Goal: Task Accomplishment & Management: Use online tool/utility

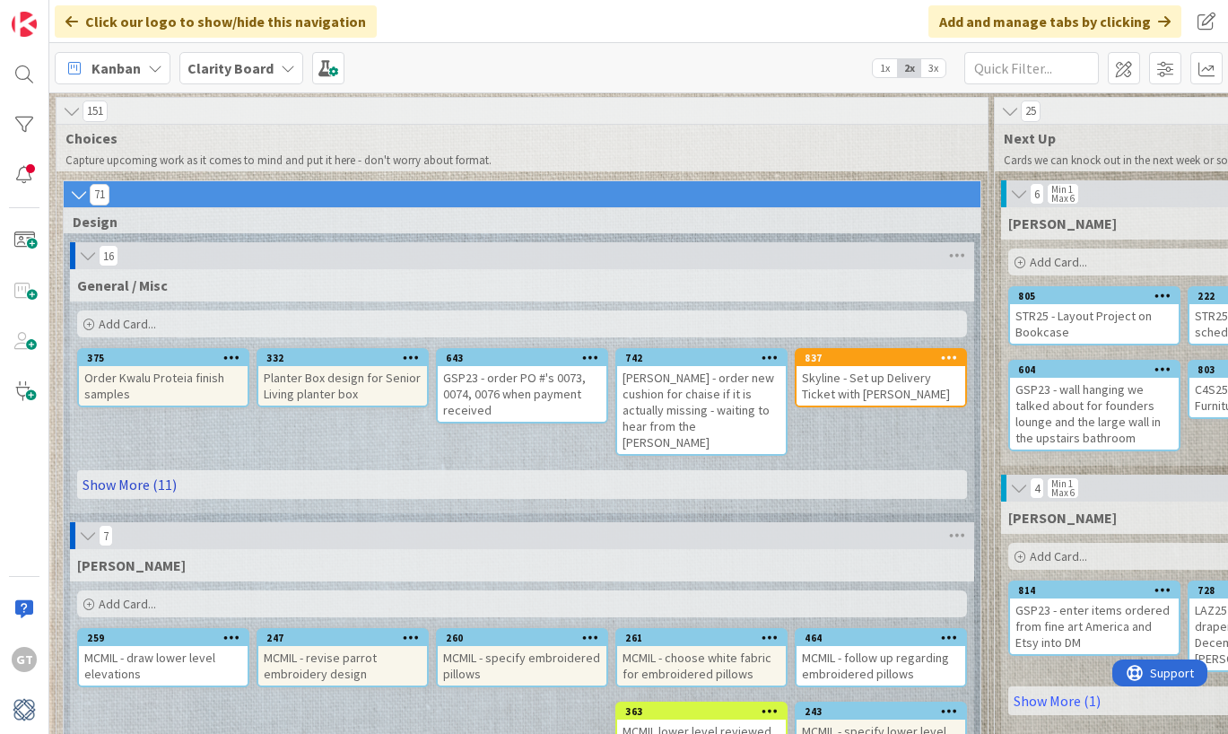
click at [121, 470] on link "Show More (11)" at bounding box center [522, 484] width 890 height 29
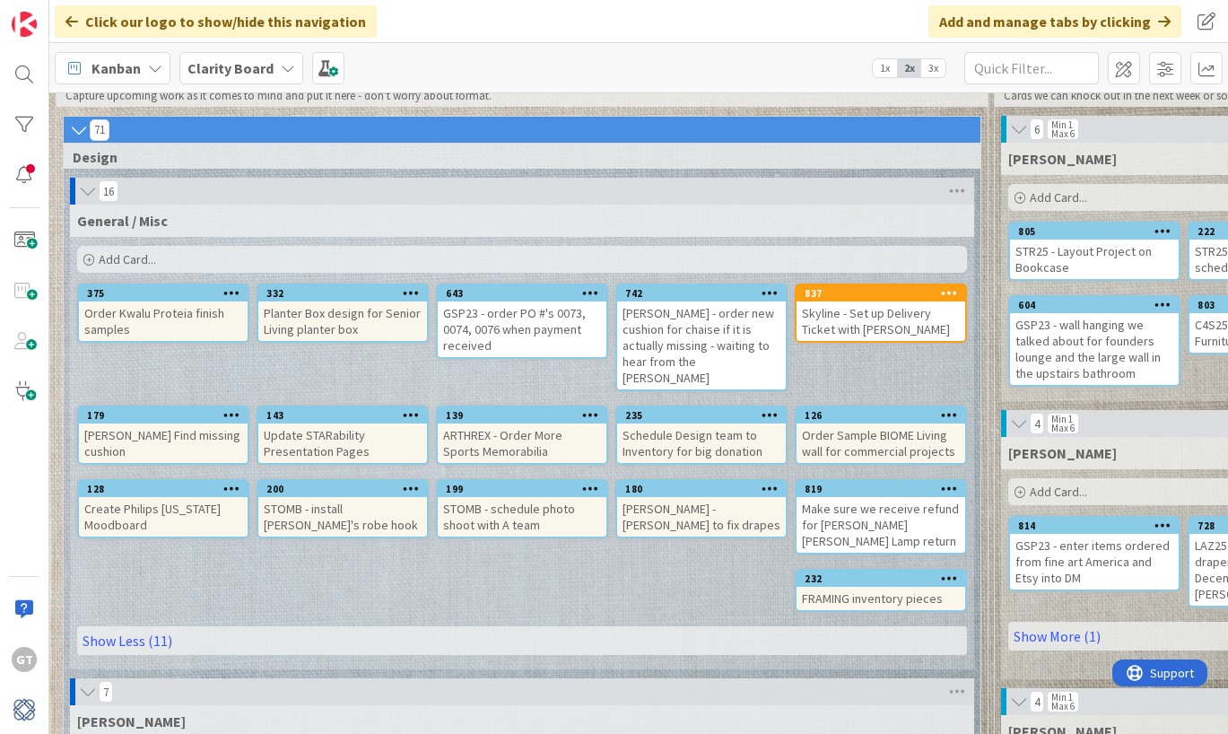
scroll to position [65, 0]
click at [109, 250] on span "Add Card..." at bounding box center [127, 258] width 57 height 16
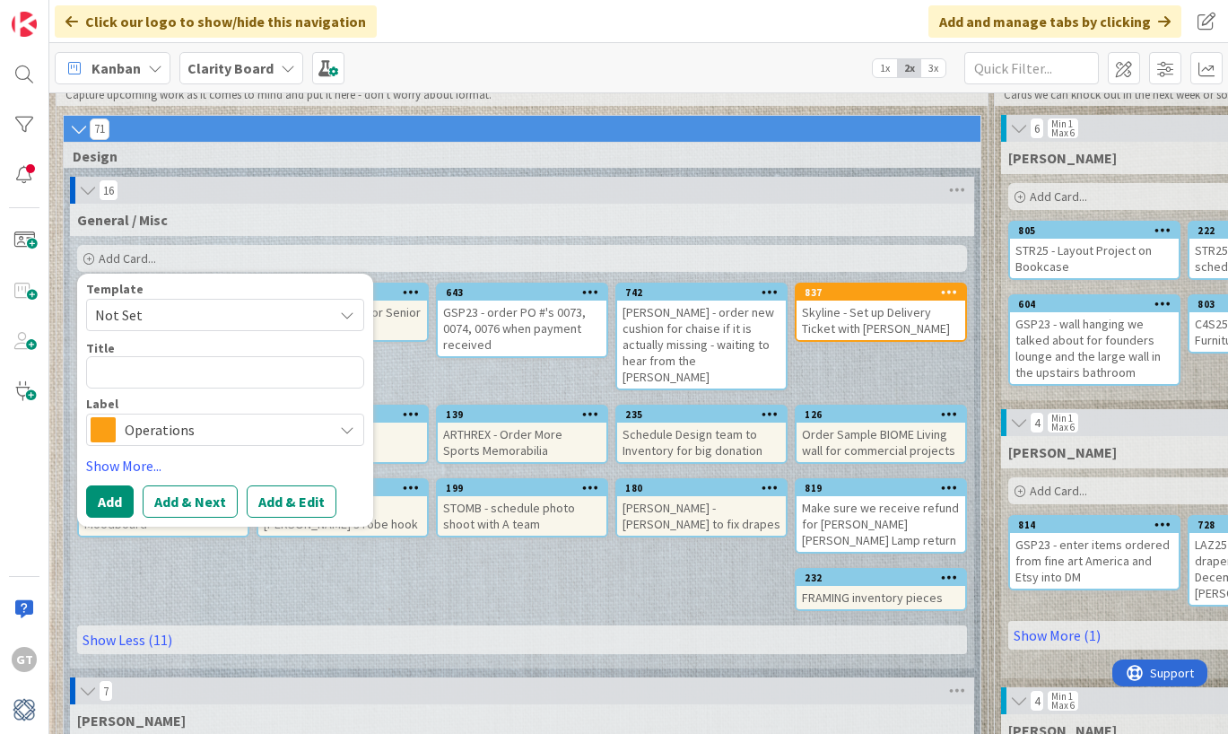
type textarea "x"
type textarea "R"
type textarea "x"
type textarea "RE"
type textarea "x"
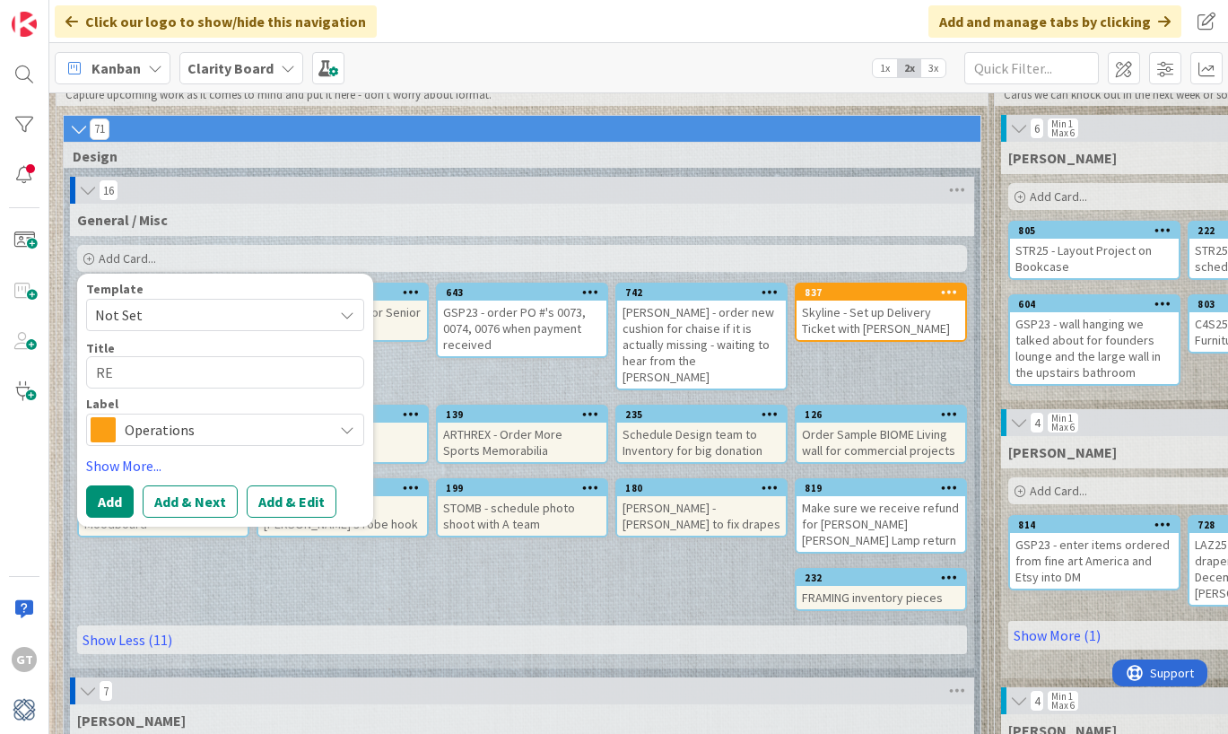
type textarea "R"
type textarea "x"
type textarea "Re"
type textarea "x"
type textarea "Reg"
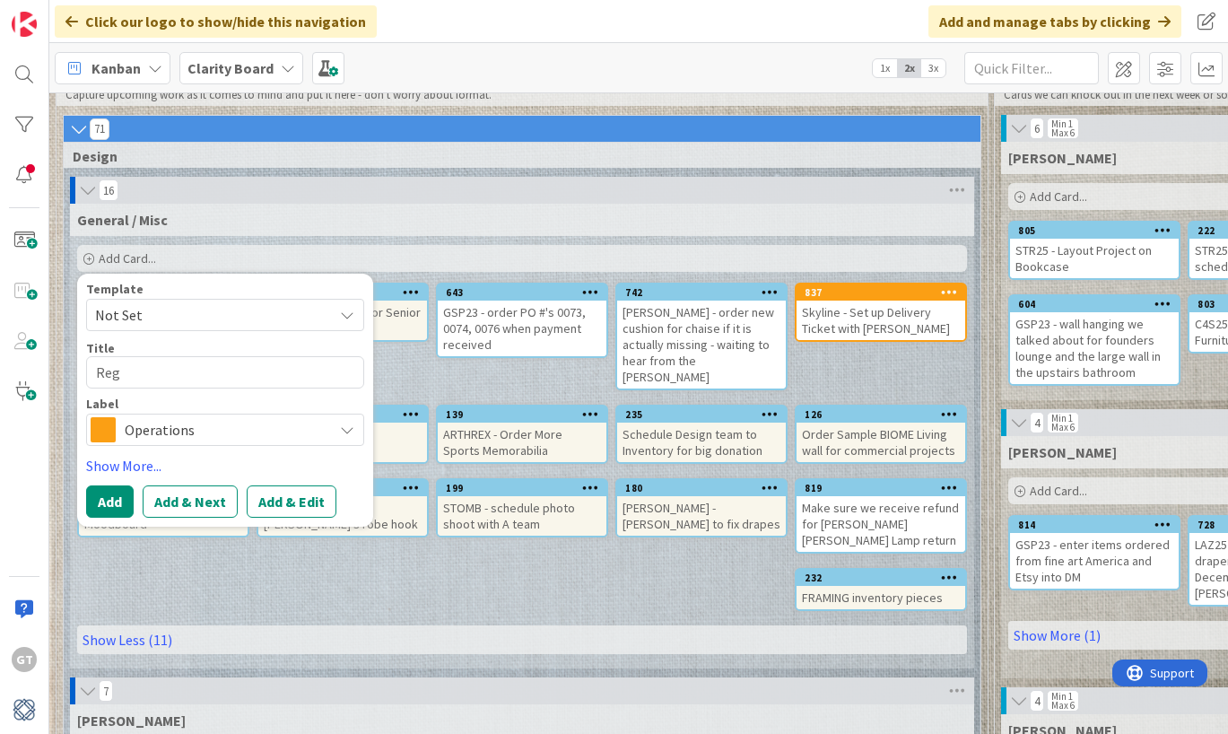
type textarea "x"
type textarea "Rege"
type textarea "x"
type textarea "Regen"
type textarea "x"
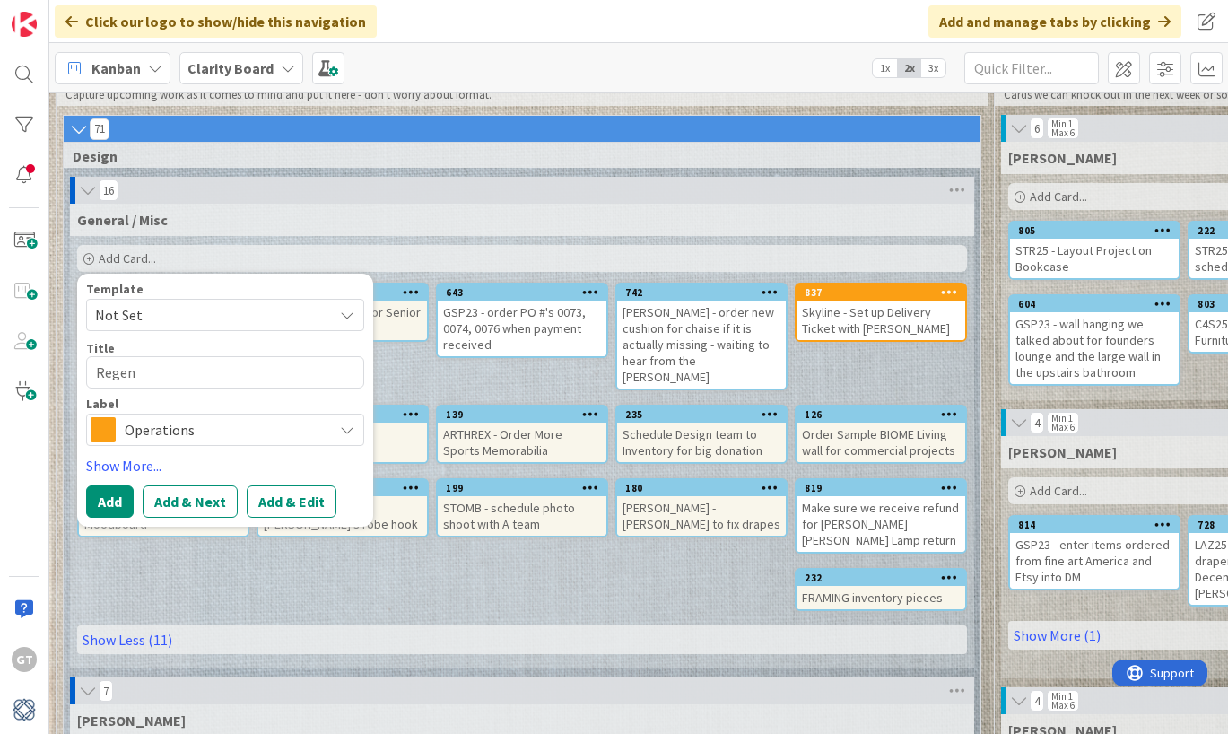
type textarea "Regens"
type textarea "x"
type textarea "Regenst"
type textarea "x"
type textarea "Regensti"
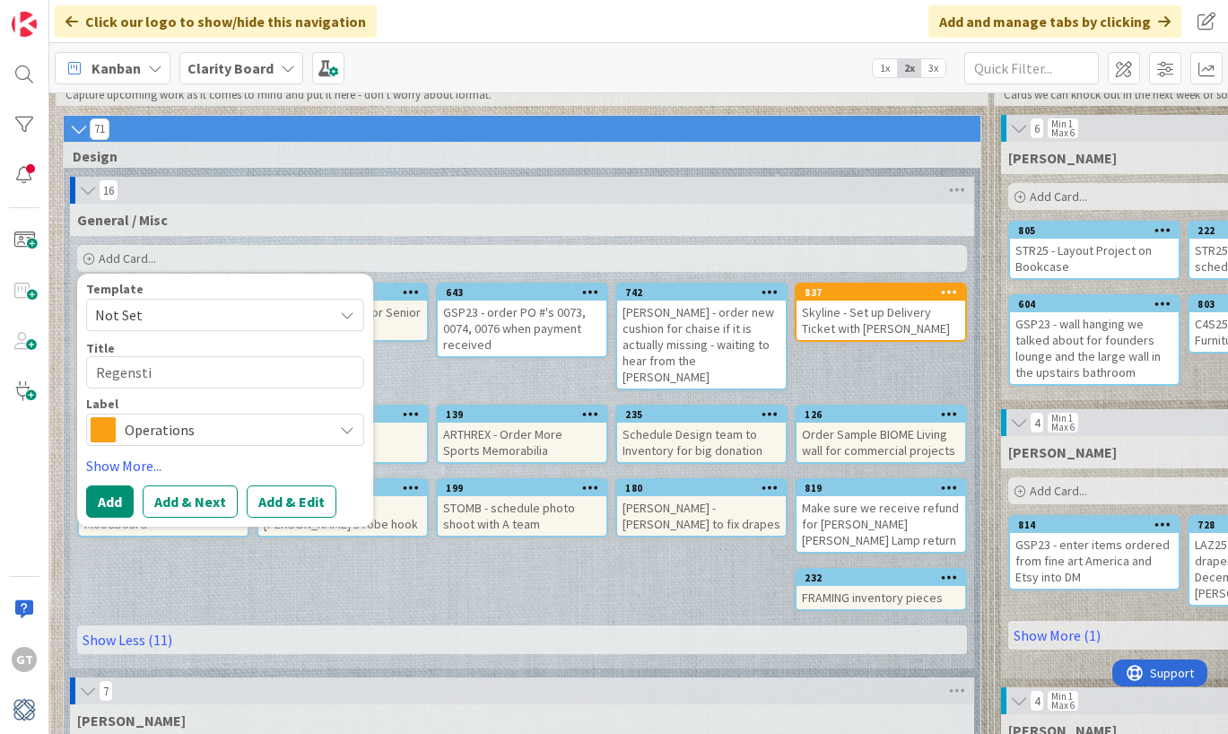
type textarea "x"
type textarea "Regenst"
type textarea "x"
type textarea "Regenste"
type textarea "x"
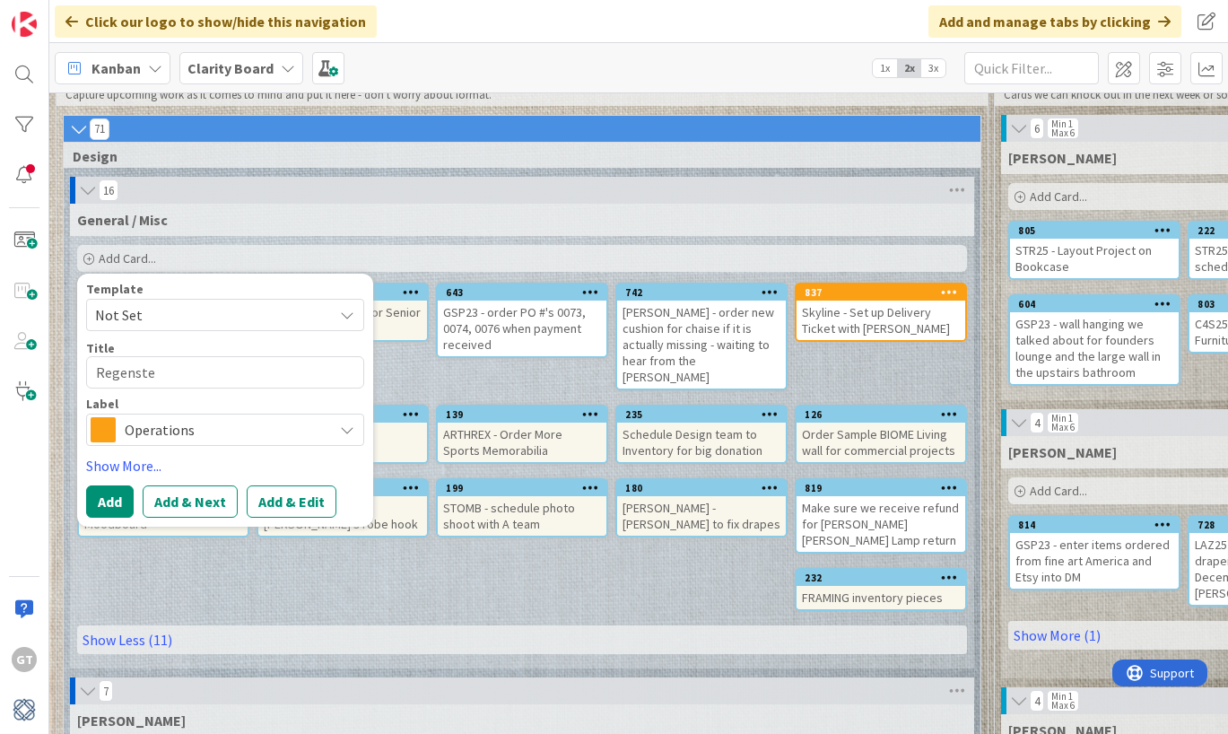
type textarea "Regenstei"
type textarea "x"
type textarea "Regenstein"
type textarea "x"
type textarea "Regenstein"
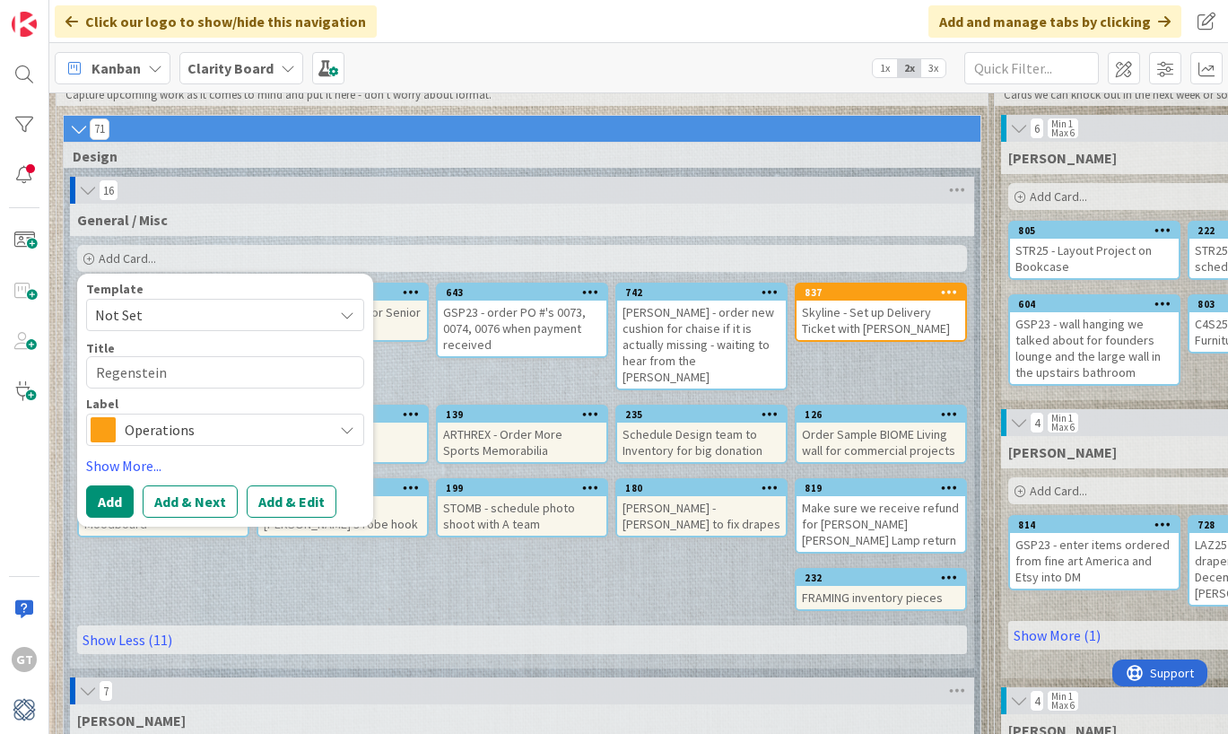
type textarea "x"
type textarea "Regenstein"
type textarea "x"
type textarea "Regenstein-"
type textarea "x"
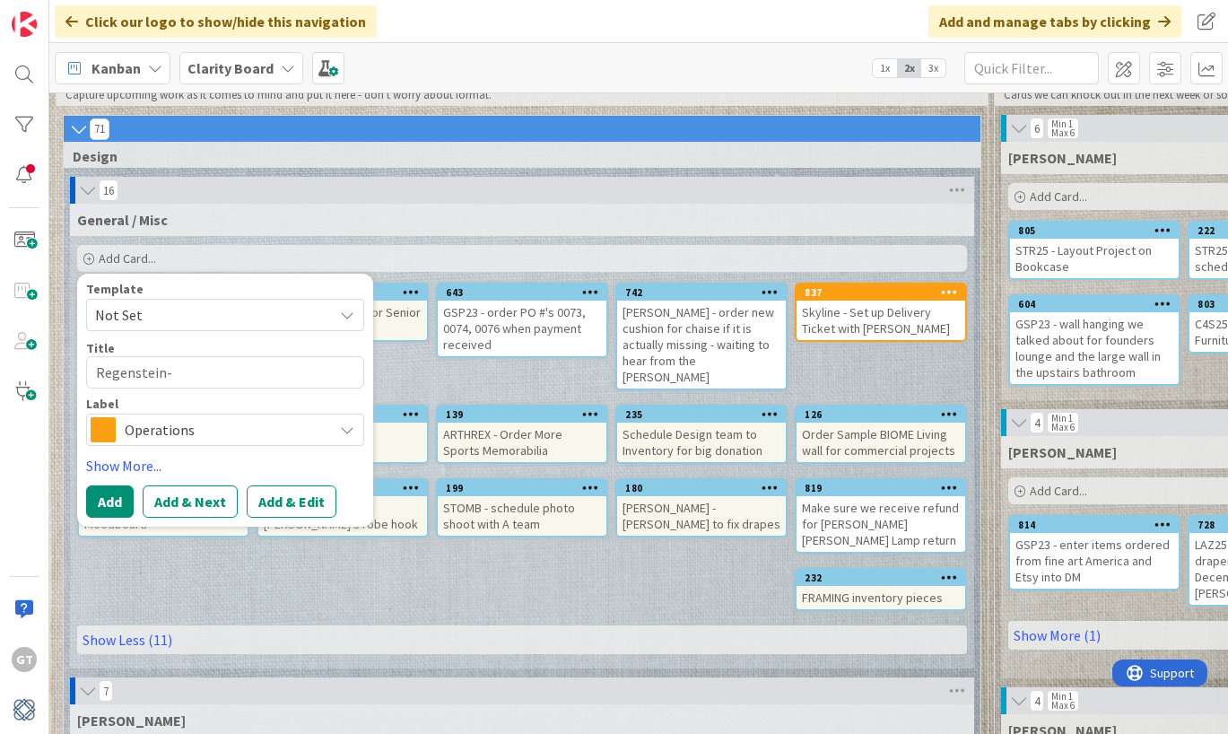
type textarea "Regenstein-"
type textarea "x"
type textarea "Regenstein-"
type textarea "x"
type textarea "Regenstein-"
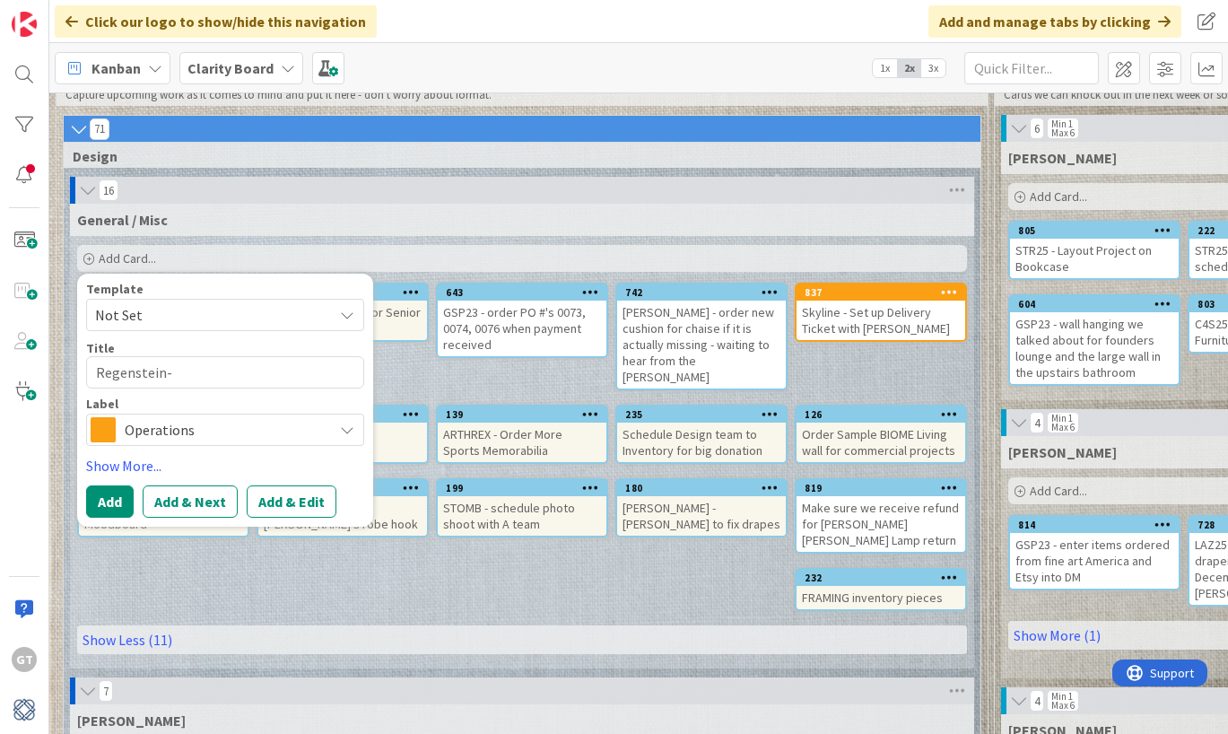
type textarea "x"
type textarea "Regenstein- S"
type textarea "x"
type textarea "Regenstein- Se"
type textarea "x"
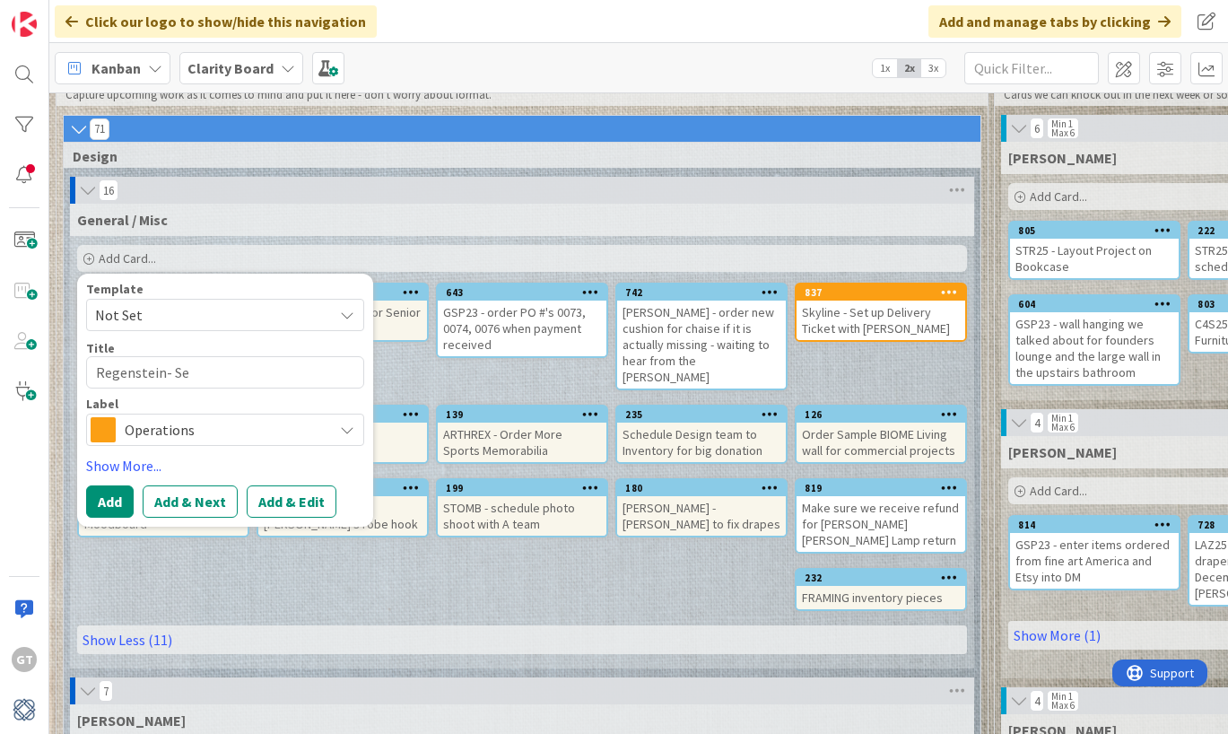
type textarea "Regenstein- Set"
type textarea "x"
type textarea "Regenstein- Set"
type textarea "x"
type textarea "Regenstein- Set u"
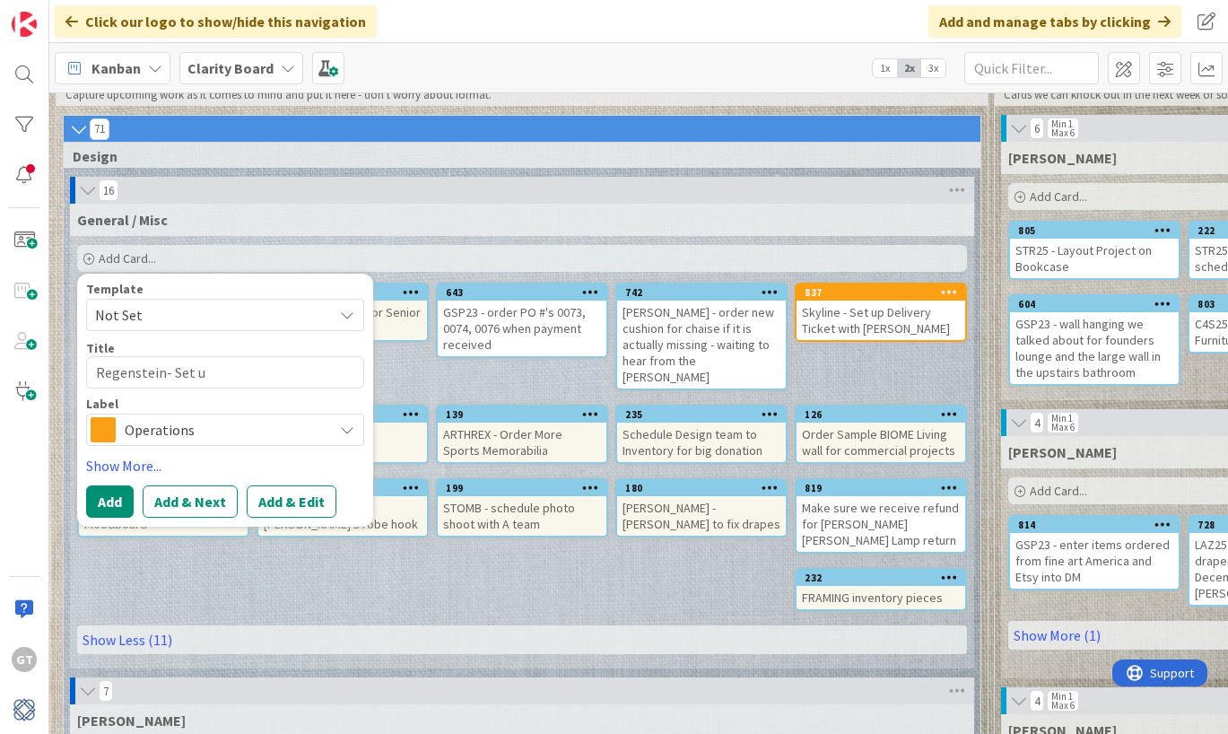
type textarea "x"
type textarea "Regenstein- Set up"
type textarea "x"
type textarea "Regenstein- Set up"
type textarea "x"
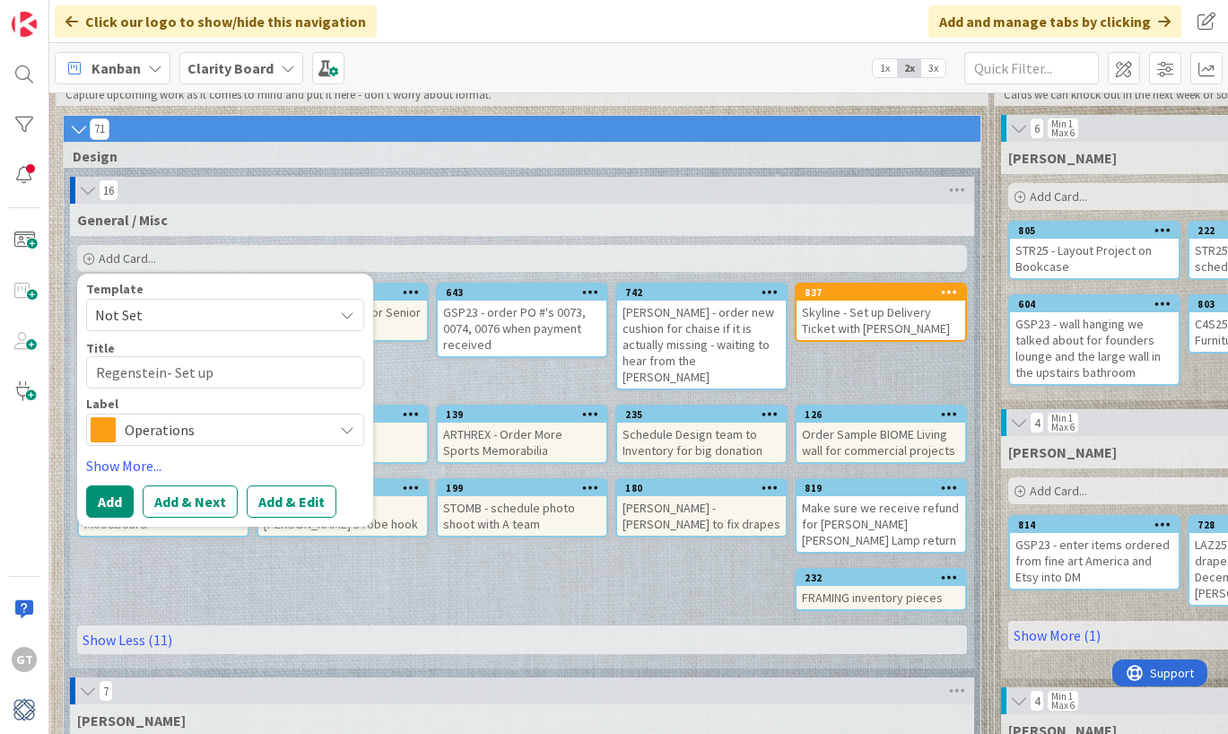
type textarea "Regenstein- Set up M"
type textarea "x"
type textarea "Regenstein- Set up Me"
type textarea "x"
type textarea "Regenstein- Set up Mee"
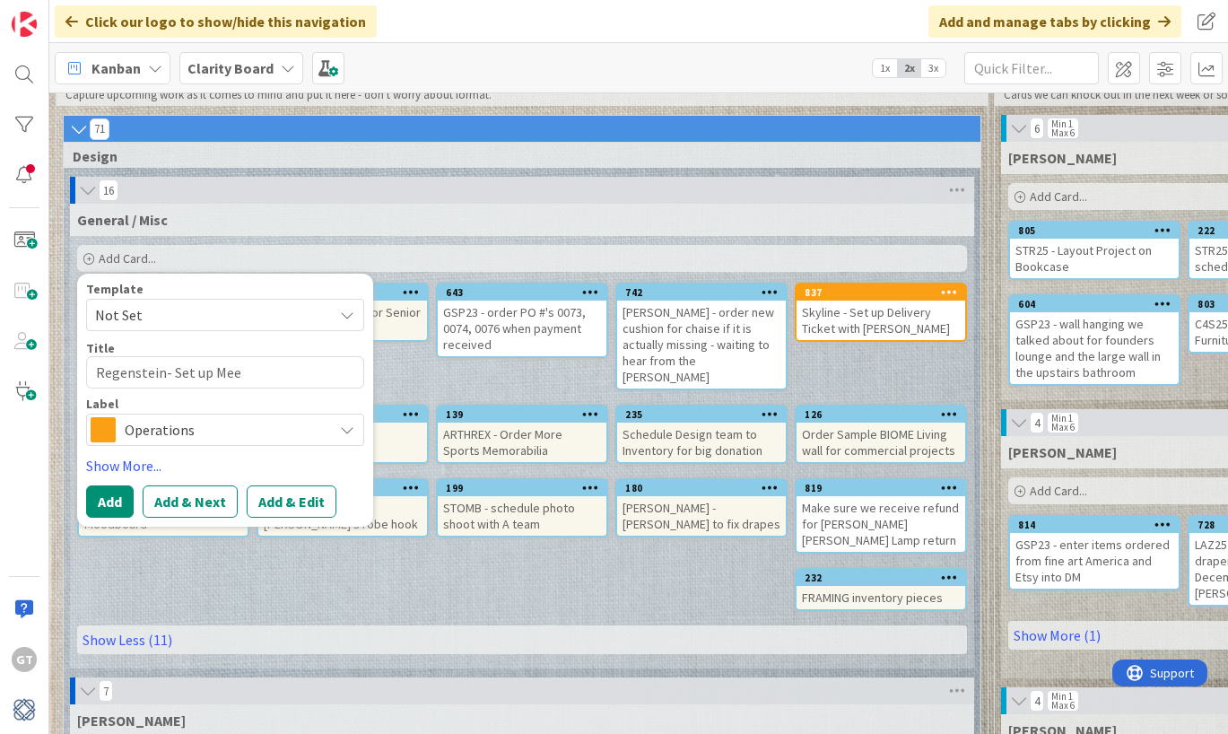
type textarea "x"
type textarea "Regenstein- Set up Meet"
type textarea "x"
type textarea "Regenstein- Set up Meeti"
type textarea "x"
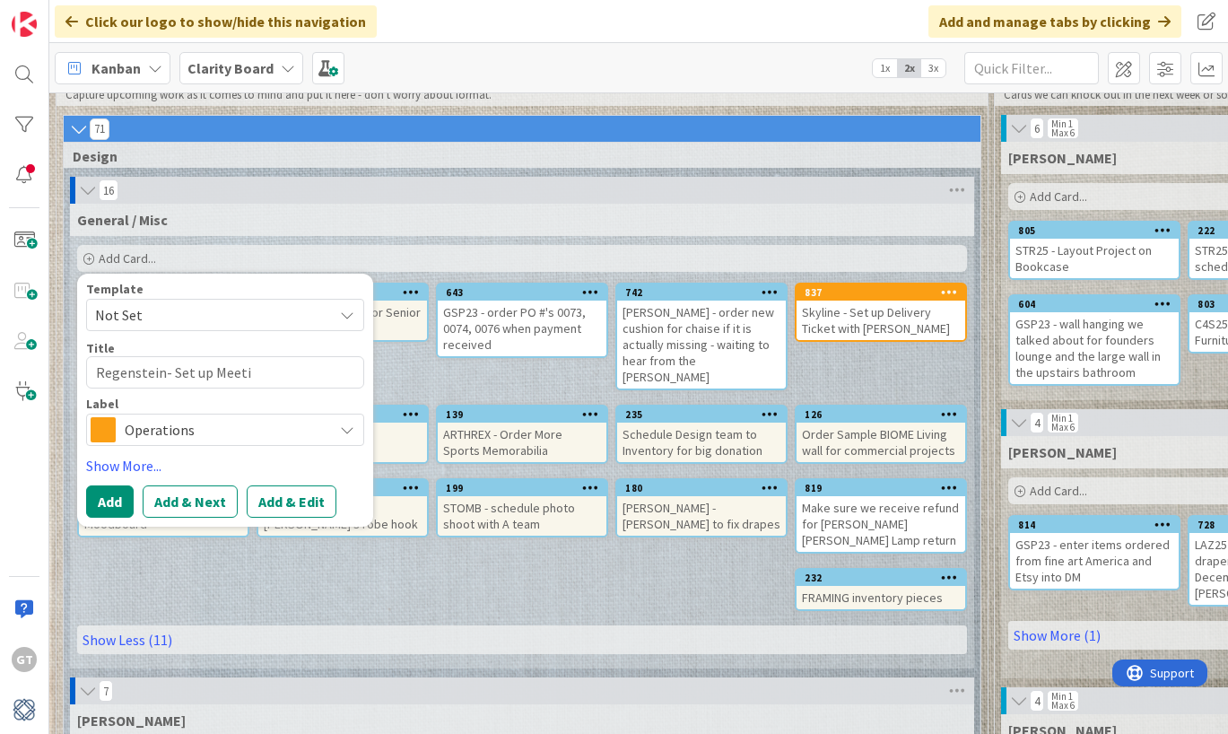
type textarea "Regenstein- Set up Meetig"
type textarea "x"
type textarea "Regenstein- Set up Meetign"
type textarea "x"
type textarea "Regenstein- Set up Meeting"
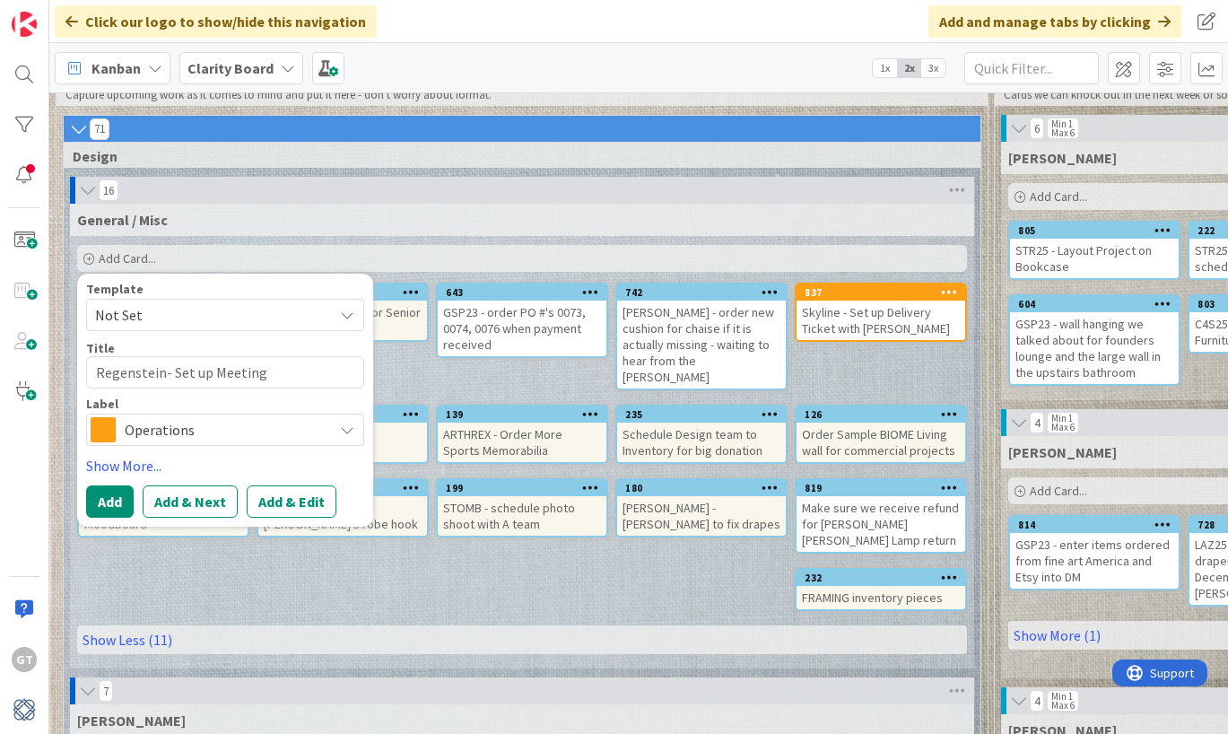
type textarea "x"
type textarea "Regenstein- Set up Meeting w"
type textarea "x"
type textarea "Regenstein- Set up Meeting wi"
type textarea "x"
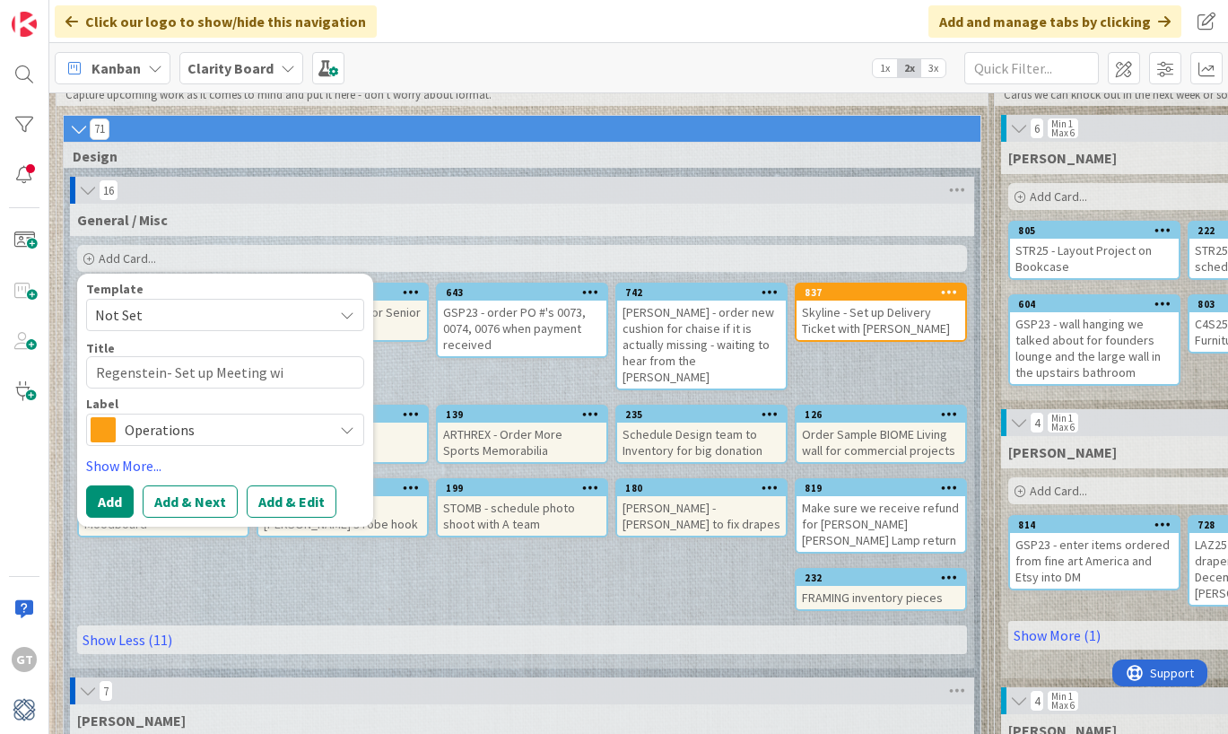
type textarea "Regenstein- Set up Meeting wit"
type textarea "x"
type textarea "Regenstein- Set up Meeting with"
type textarea "x"
type textarea "Regenstein- Set up Meeting with"
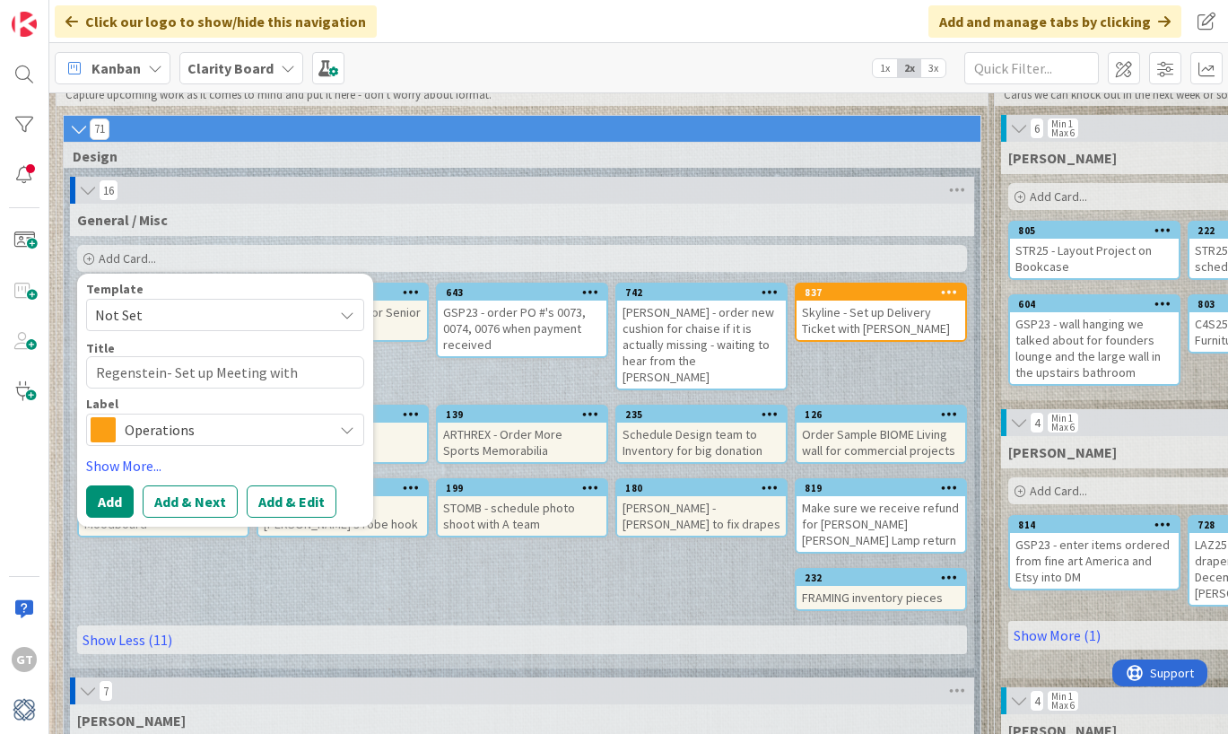
type textarea "x"
type textarea "Regenstein- Set up Meeting with M"
type textarea "x"
type textarea "Regenstein- Set up Meeting with Mi"
type textarea "x"
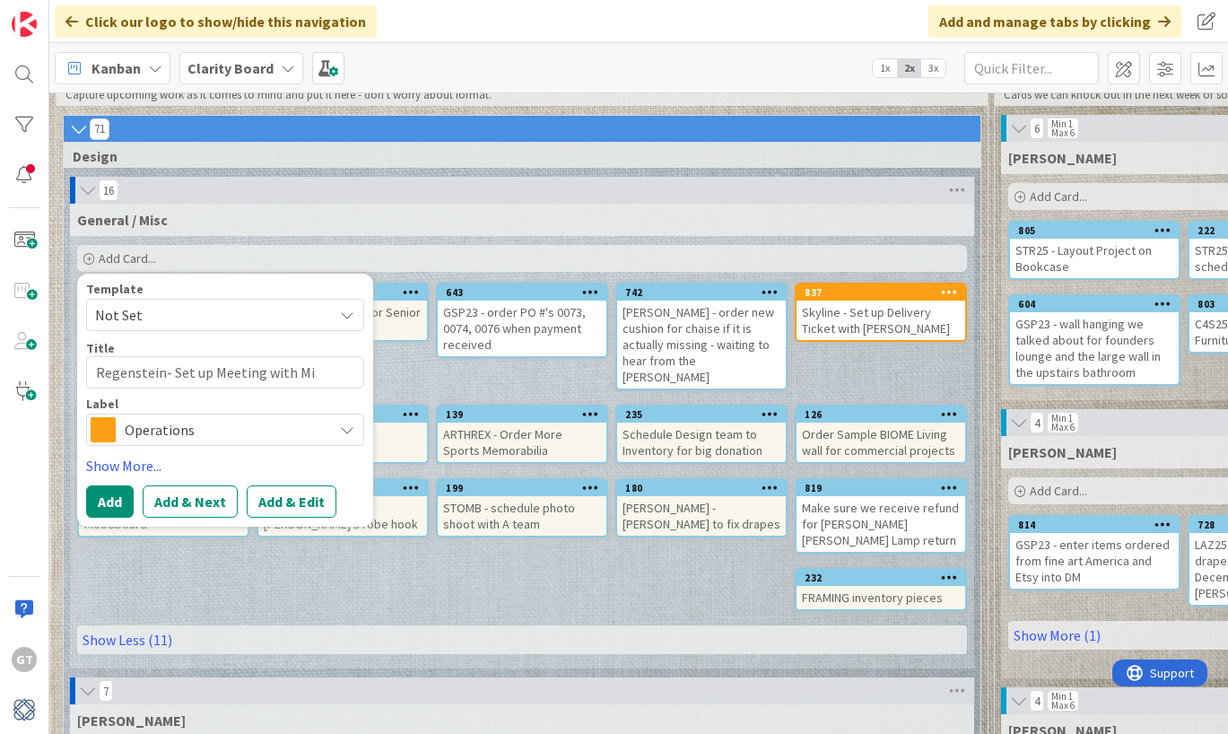
type textarea "Regenstein- Set up Meeting with Mic"
type textarea "x"
type textarea "Regenstein- Set up Meeting with Mich"
type textarea "x"
type textarea "Regenstein- Set up Meeting with Miche"
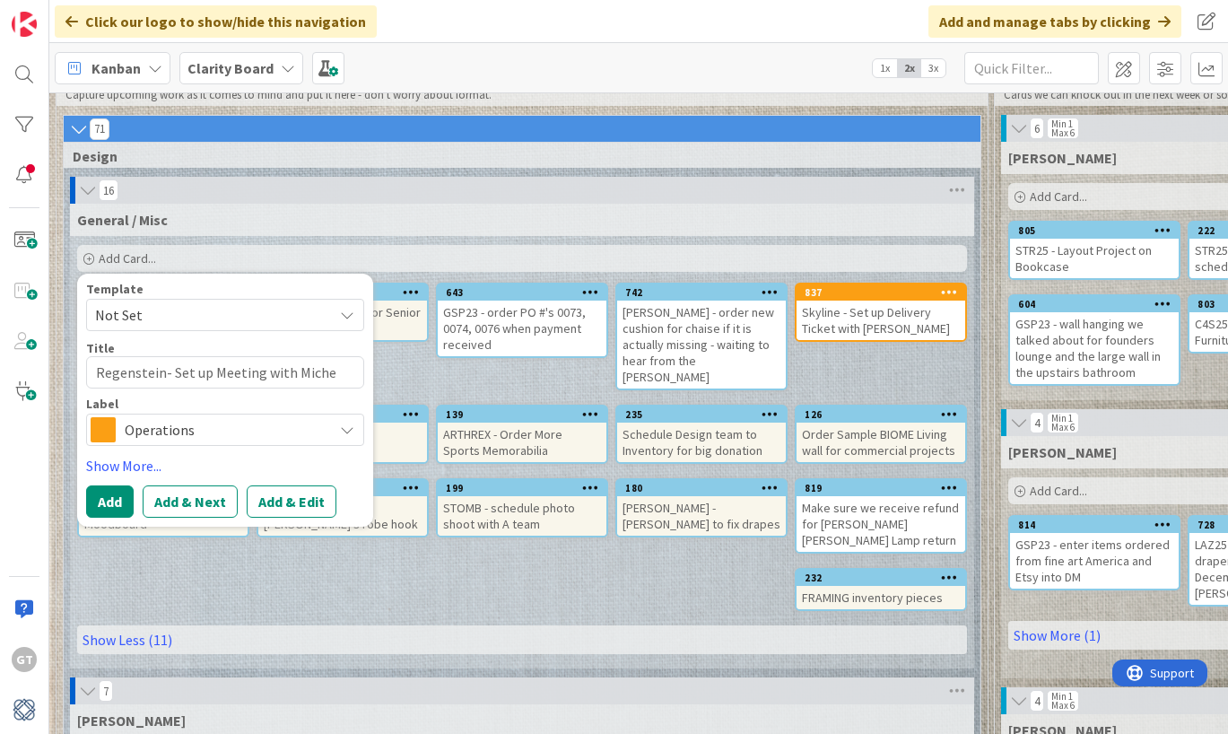
type textarea "x"
type textarea "Regenstein- Set up Meeting with [PERSON_NAME]"
type textarea "x"
type textarea "Regenstein- Set up Meeting with [PERSON_NAME]"
type textarea "x"
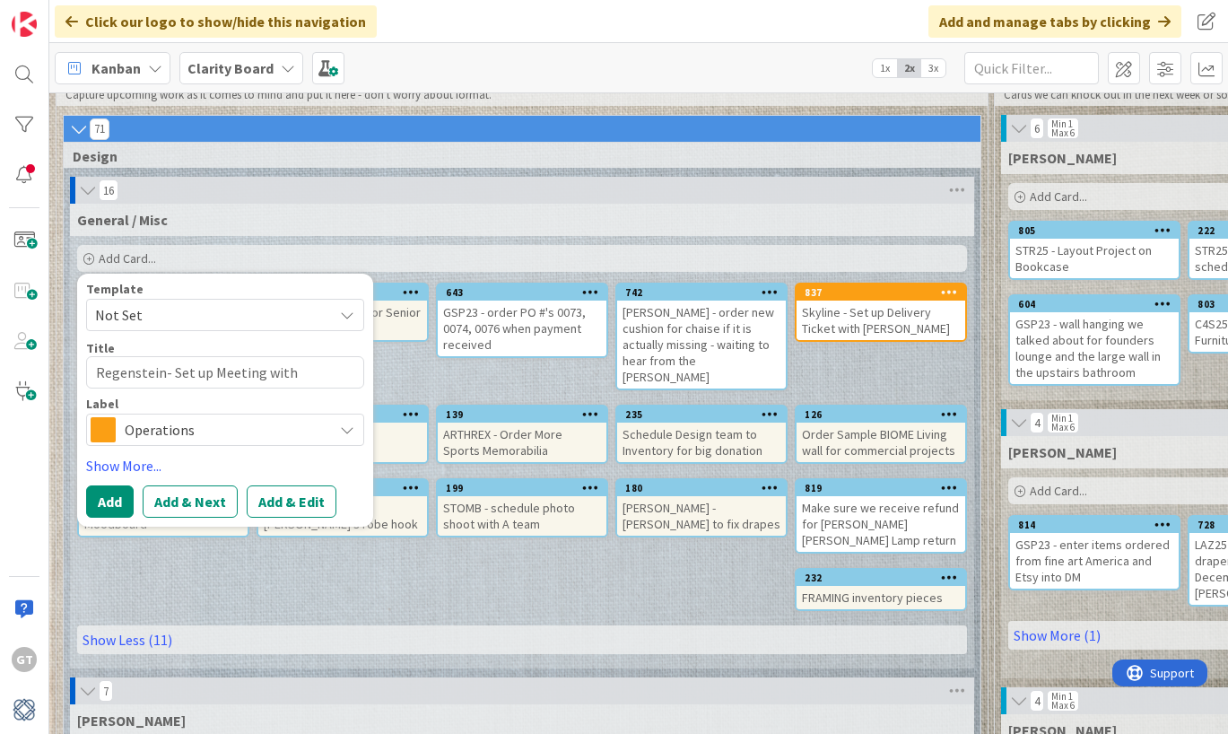
type textarea "Regenstein- Set up Meeting with [PERSON_NAME]"
type textarea "x"
type textarea "Regenstein- Set up Meeting with [PERSON_NAME] &"
type textarea "x"
type textarea "Regenstein- Set up Meeting with [PERSON_NAME] &"
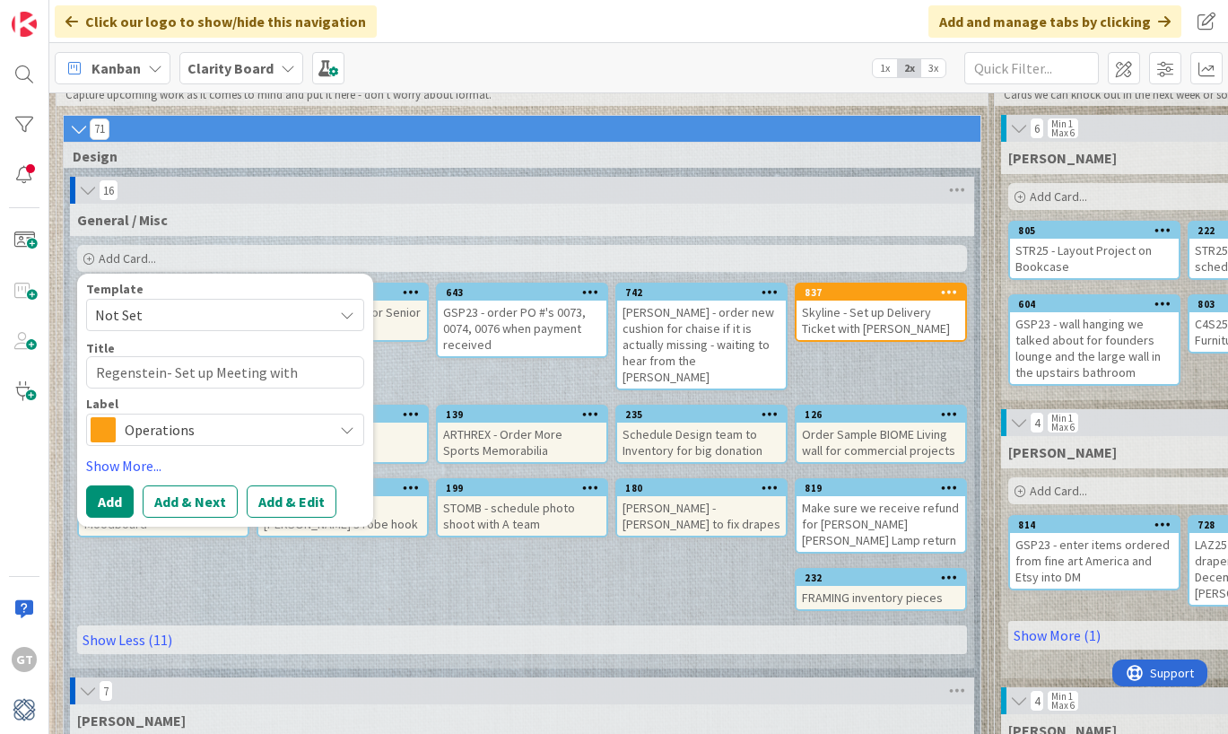
type textarea "x"
type textarea "Regenstein- Set up Meeting with [PERSON_NAME] & C"
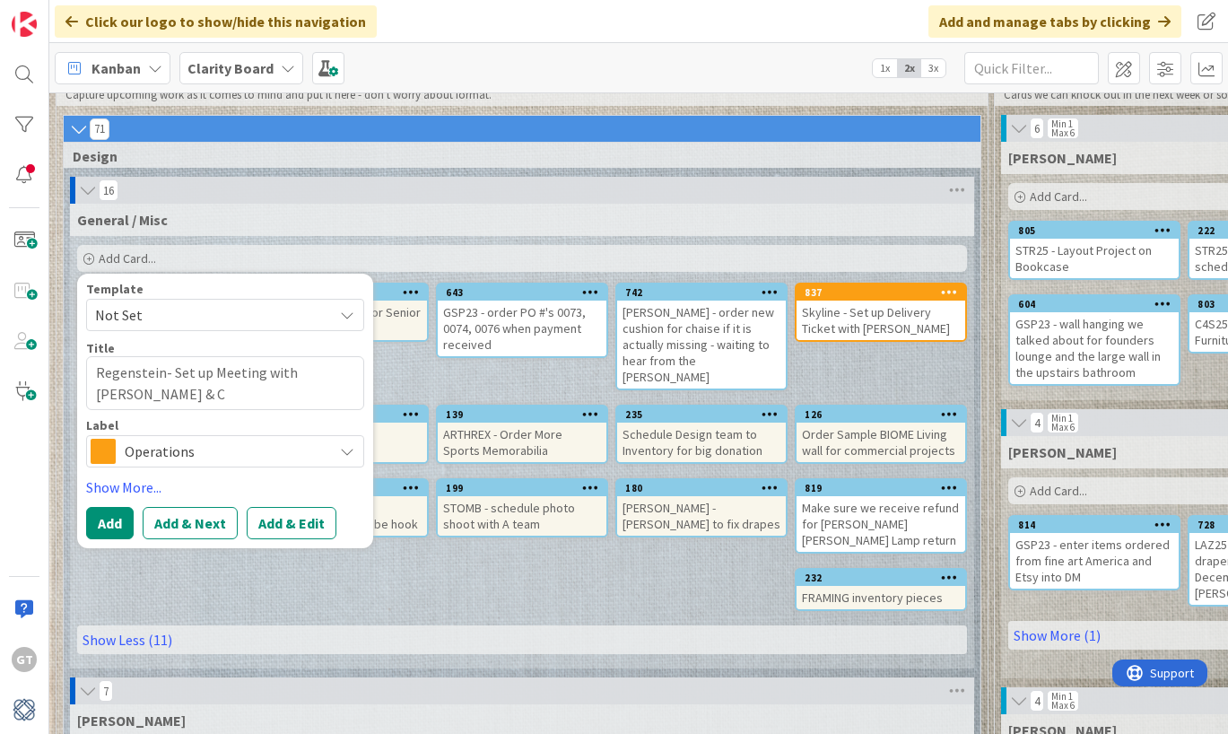
type textarea "x"
type textarea "Regenstein- Set up Meeting with [PERSON_NAME] & Cl"
type textarea "x"
type textarea "Regenstein- Set up Meeting with [PERSON_NAME] & Cli"
type textarea "x"
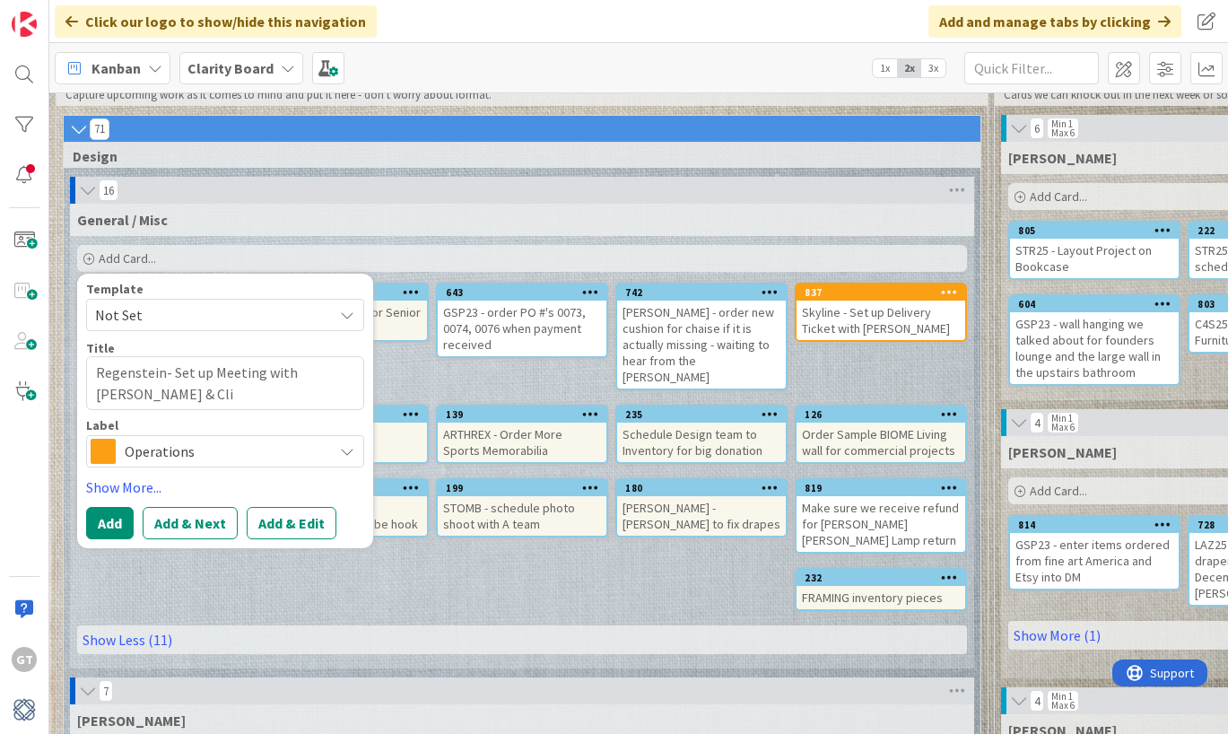
type textarea "Regenstein- Set up Meeting with [PERSON_NAME] & [PERSON_NAME]"
type textarea "x"
type textarea "Regenstein- Set up Meeting with [PERSON_NAME] & [PERSON_NAME]"
type textarea "x"
type textarea "Regenstein- Set up Meeting with [PERSON_NAME] & Client"
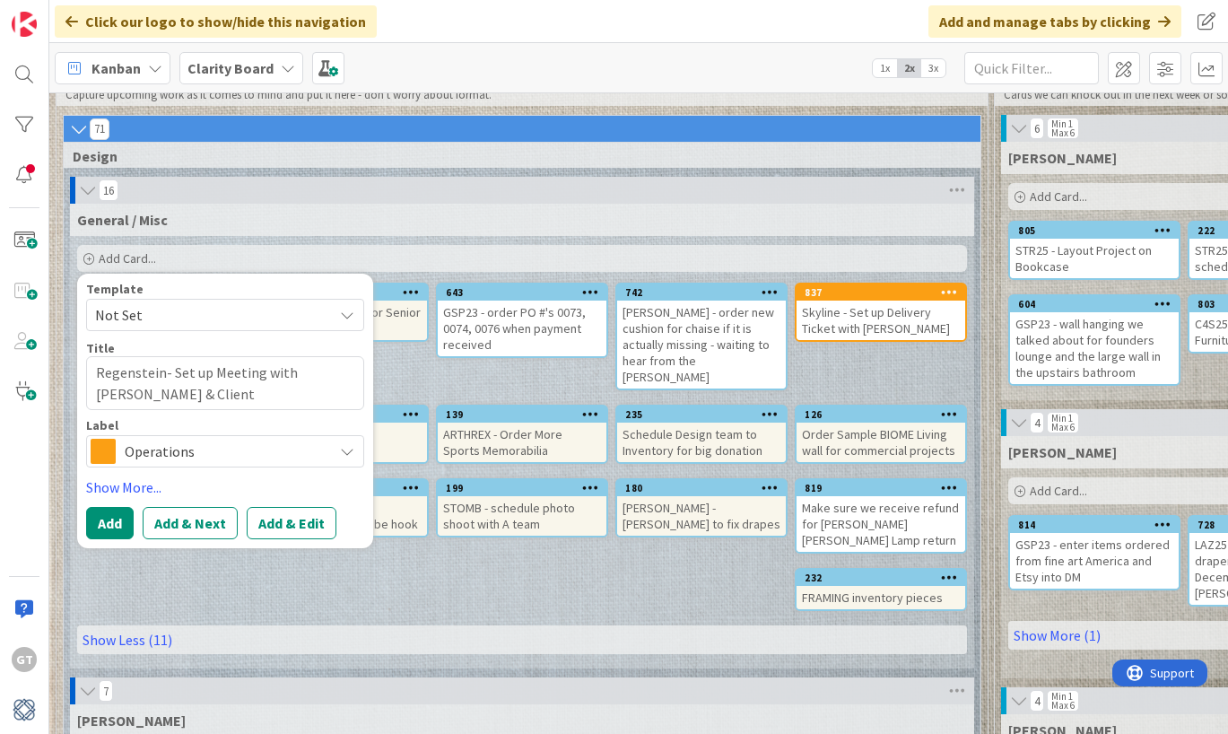
type textarea "x"
type textarea "Regenstein- Set up Meeting with [PERSON_NAME] & Client"
click at [214, 442] on span "Operations" at bounding box center [224, 451] width 199 height 25
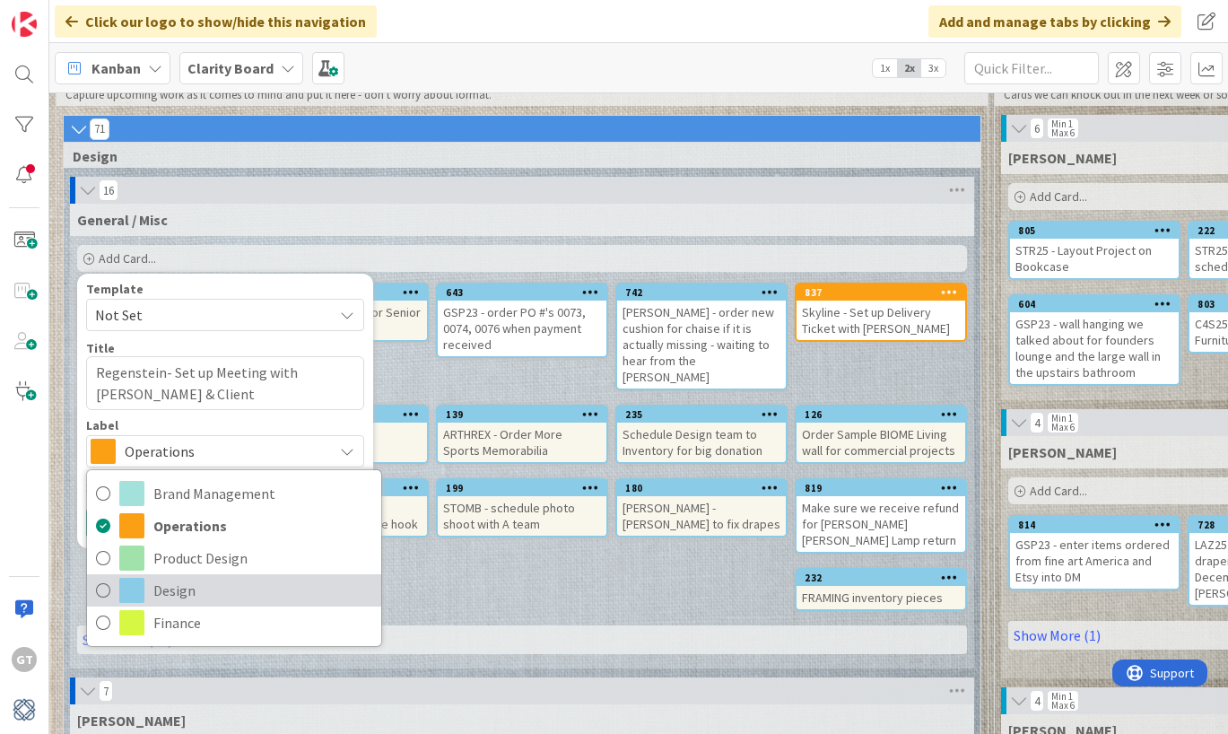
click at [116, 590] on link "Design" at bounding box center [234, 590] width 294 height 32
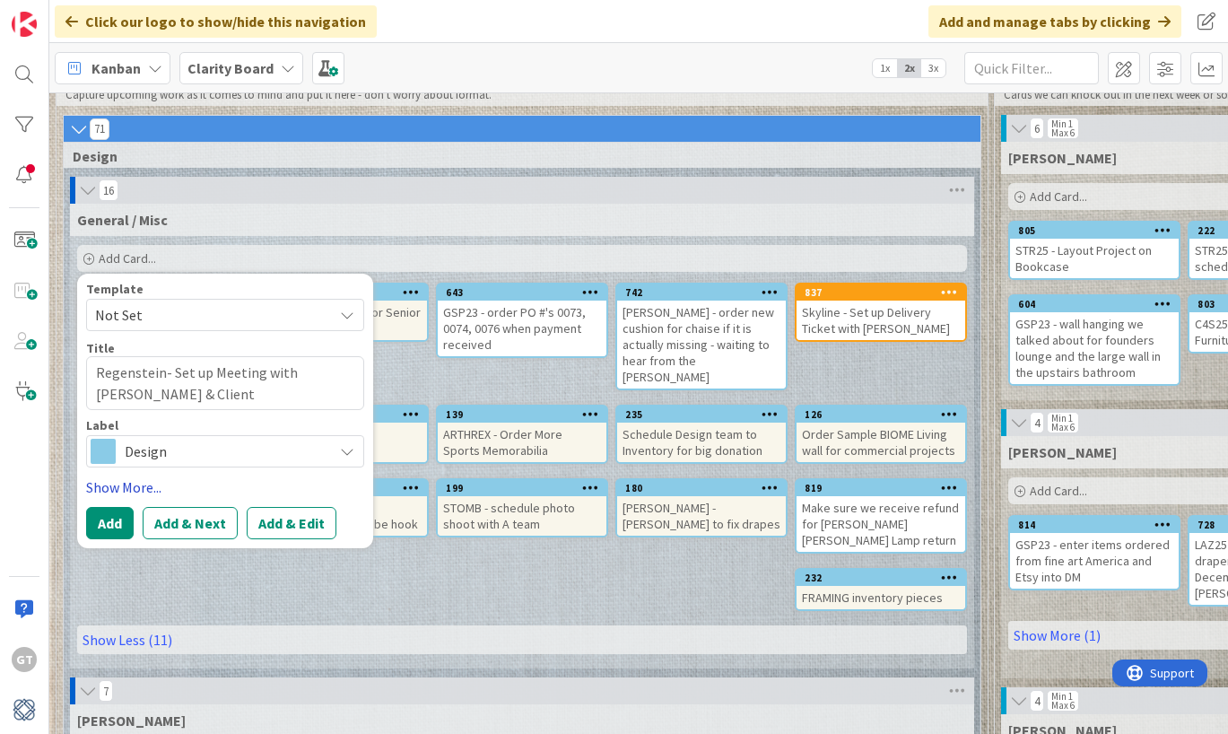
click at [120, 495] on link "Show More..." at bounding box center [225, 487] width 278 height 22
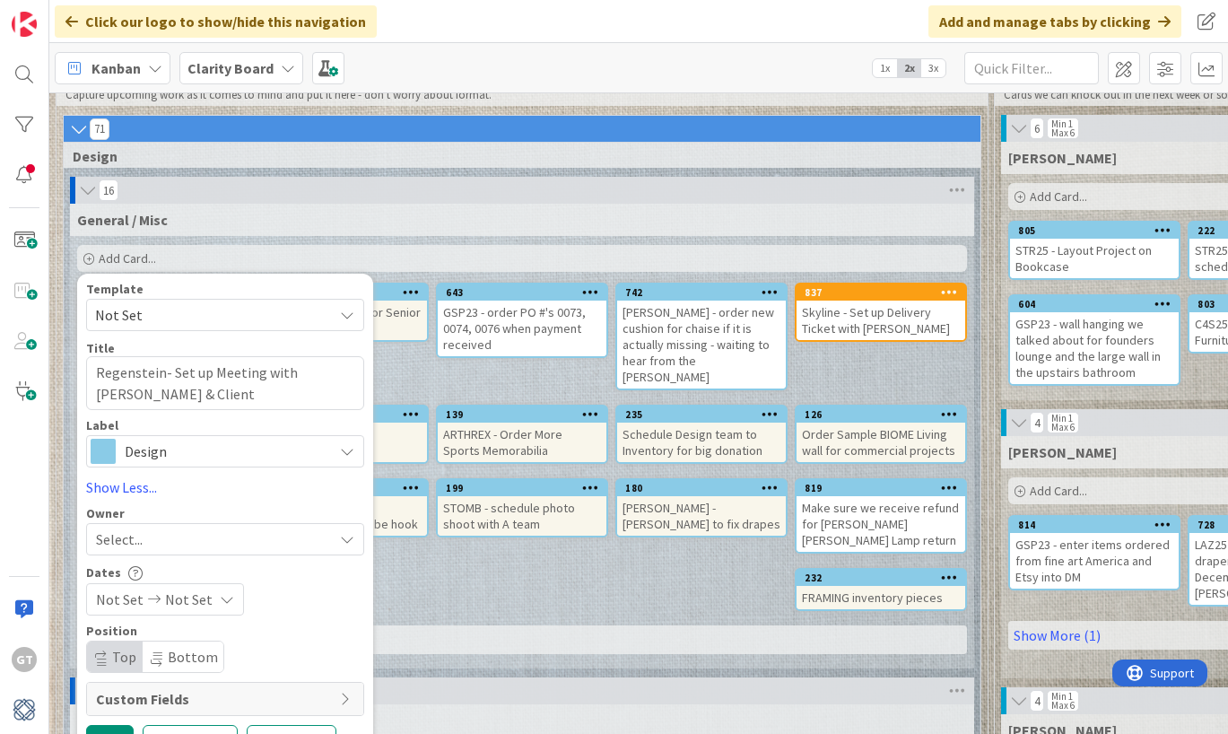
click at [125, 532] on span "Select..." at bounding box center [119, 539] width 47 height 22
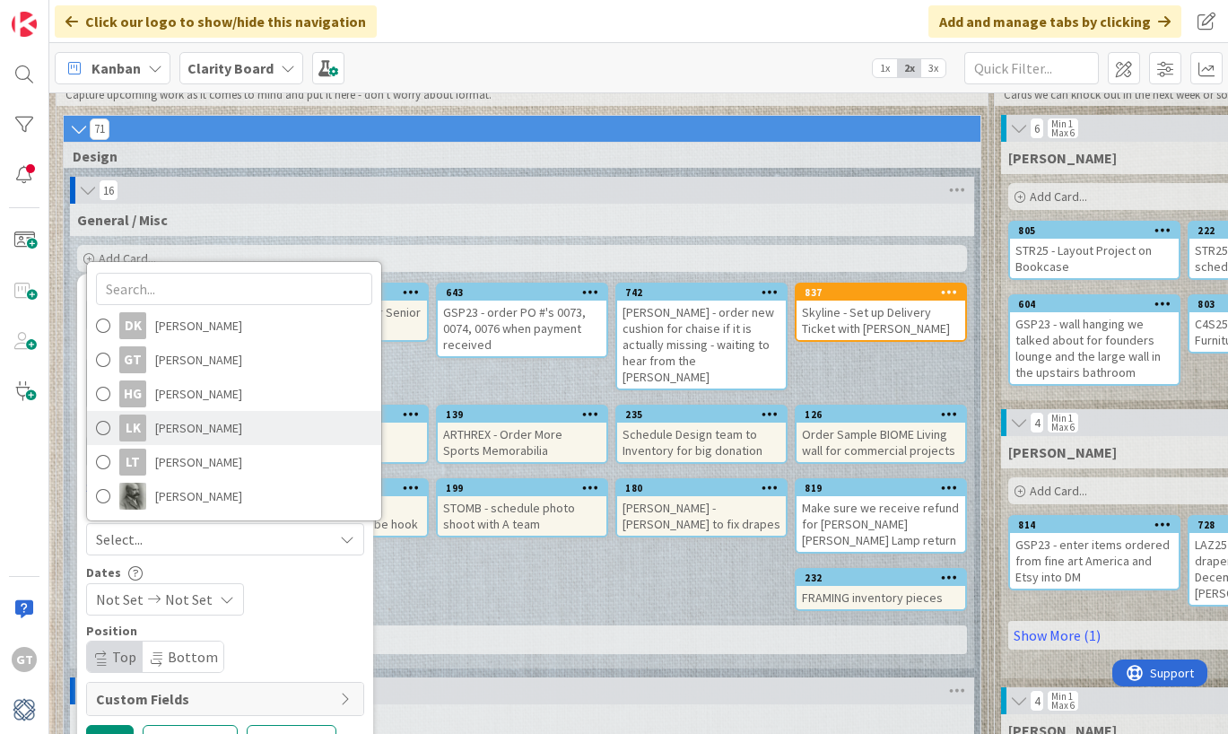
click at [106, 427] on span at bounding box center [103, 427] width 14 height 27
type textarea "x"
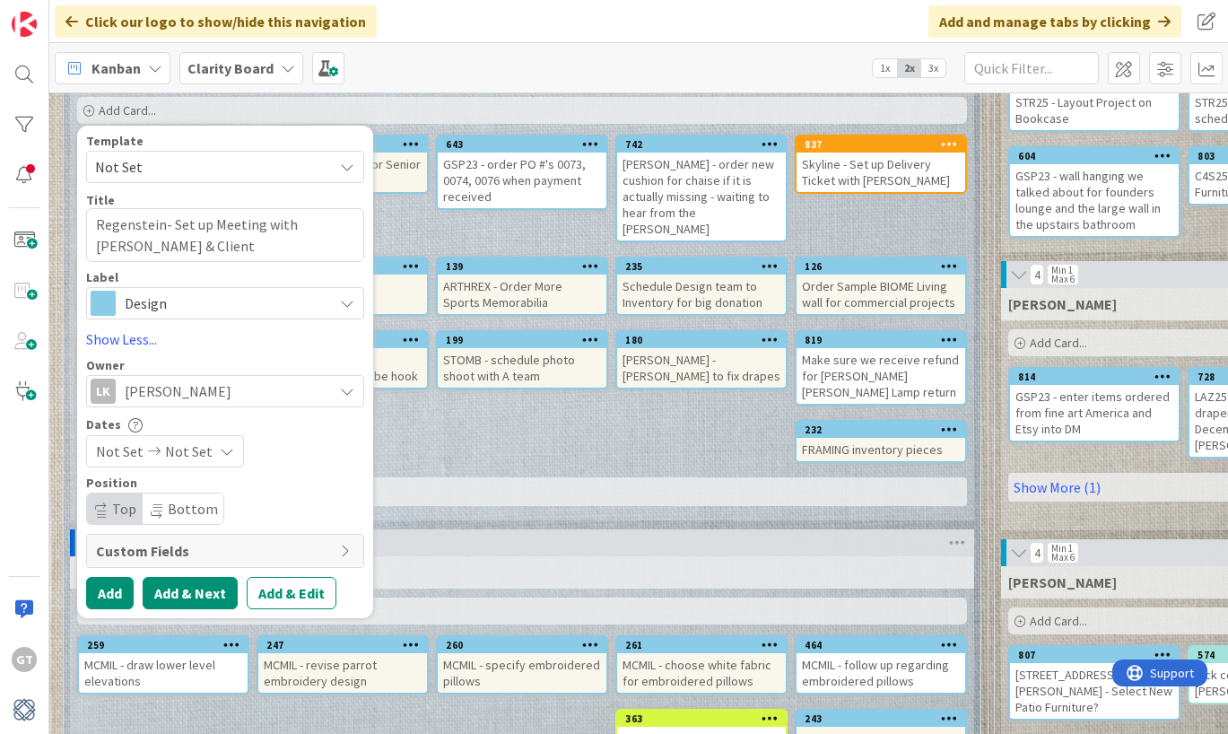
scroll to position [233, 0]
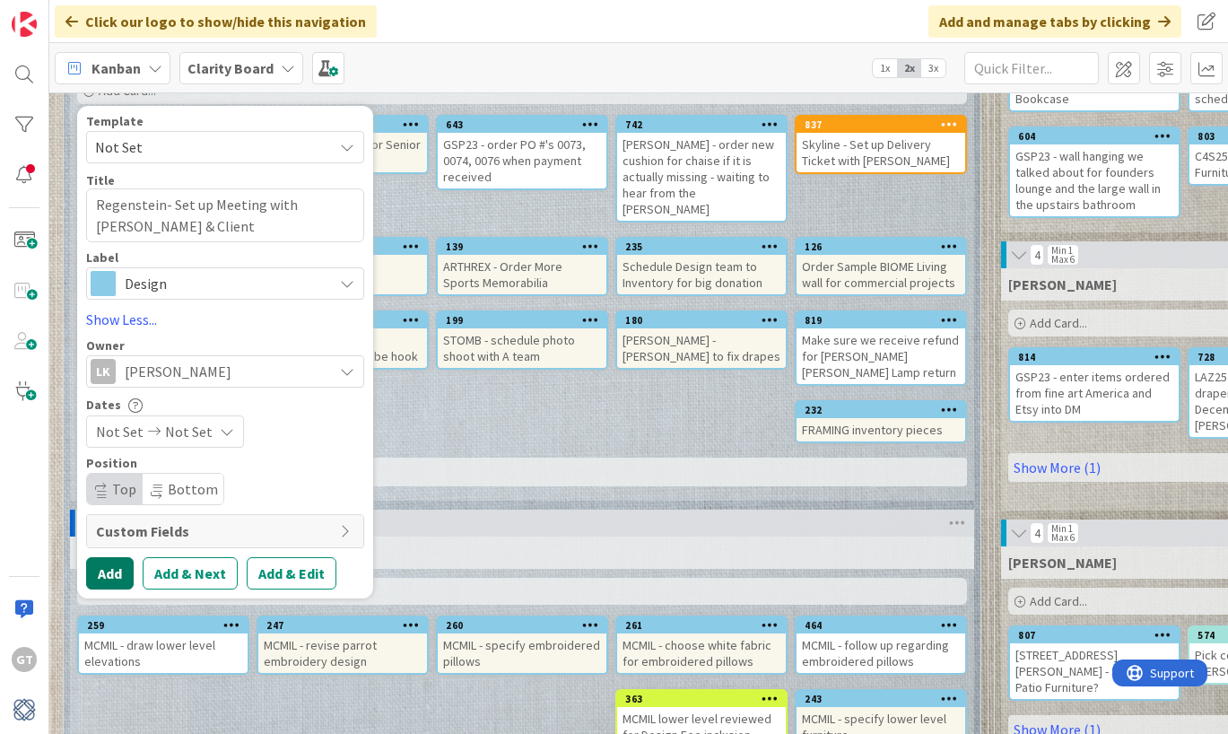
click at [119, 581] on button "Add" at bounding box center [110, 573] width 48 height 32
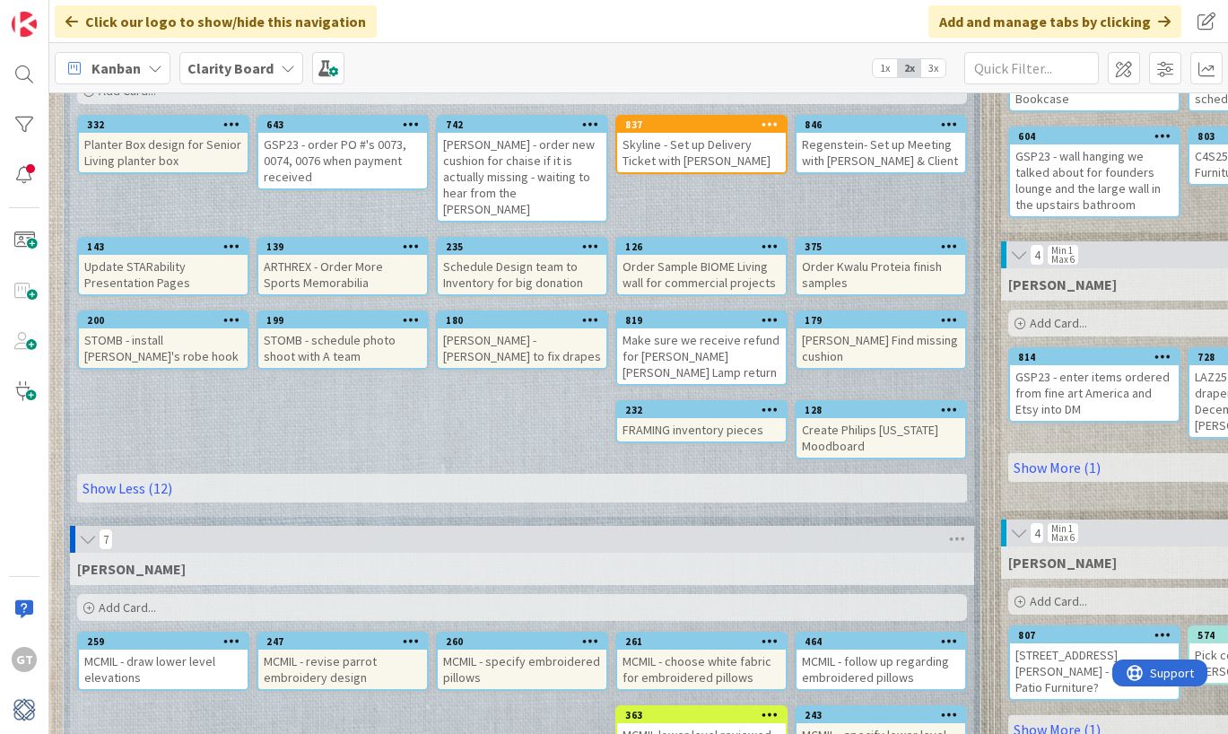
click at [916, 153] on div "Regenstein- Set up Meeting with [PERSON_NAME] & Client" at bounding box center [880, 152] width 169 height 39
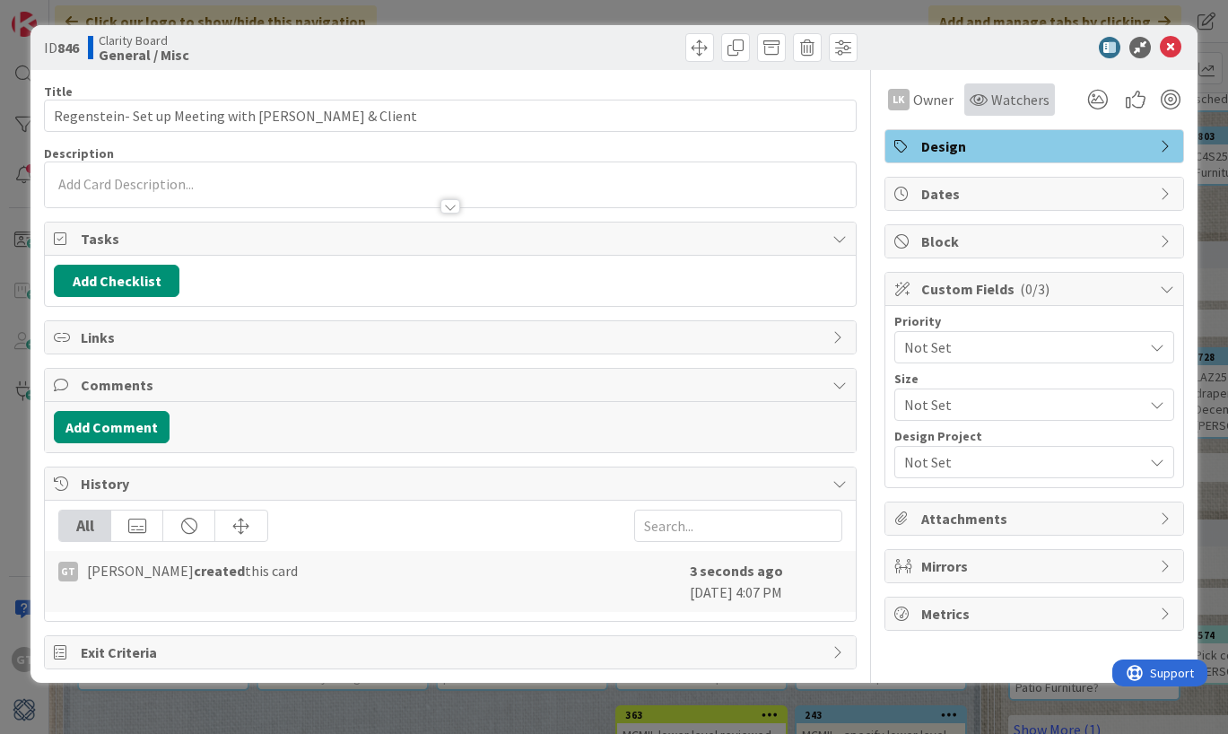
click at [1014, 101] on span "Watchers" at bounding box center [1020, 100] width 58 height 22
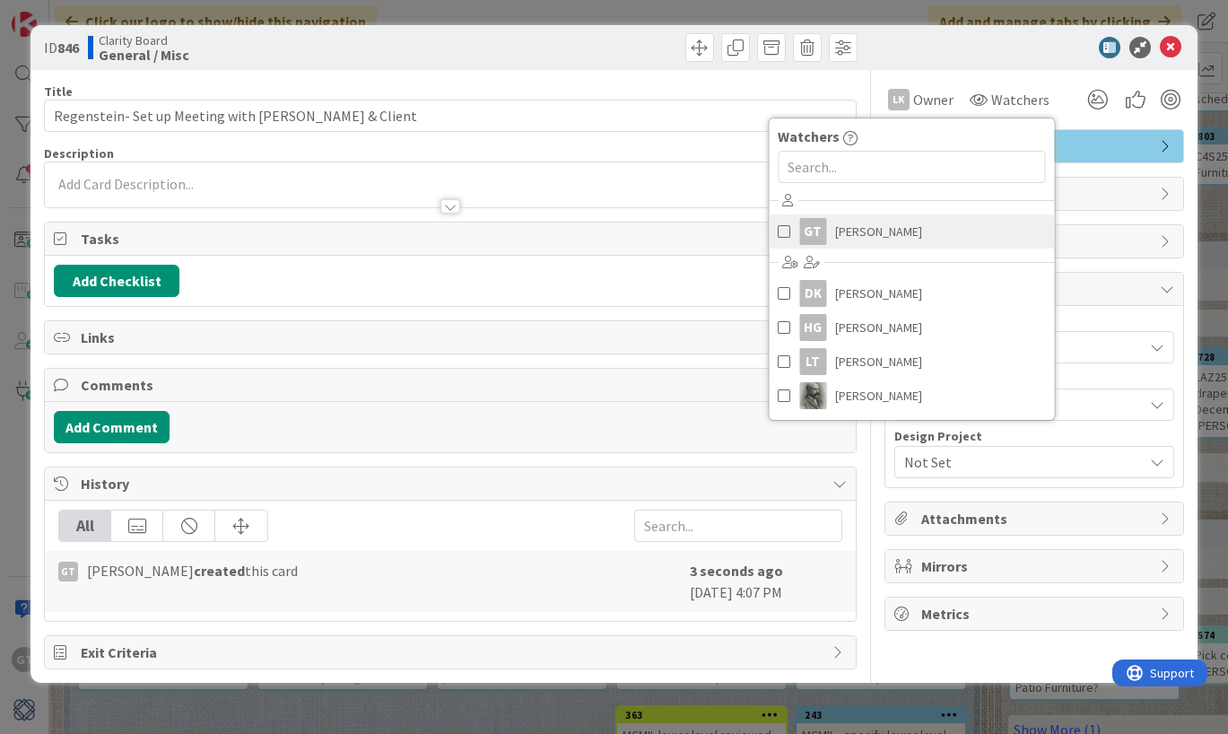
click at [861, 233] on span "[PERSON_NAME]" at bounding box center [878, 231] width 87 height 27
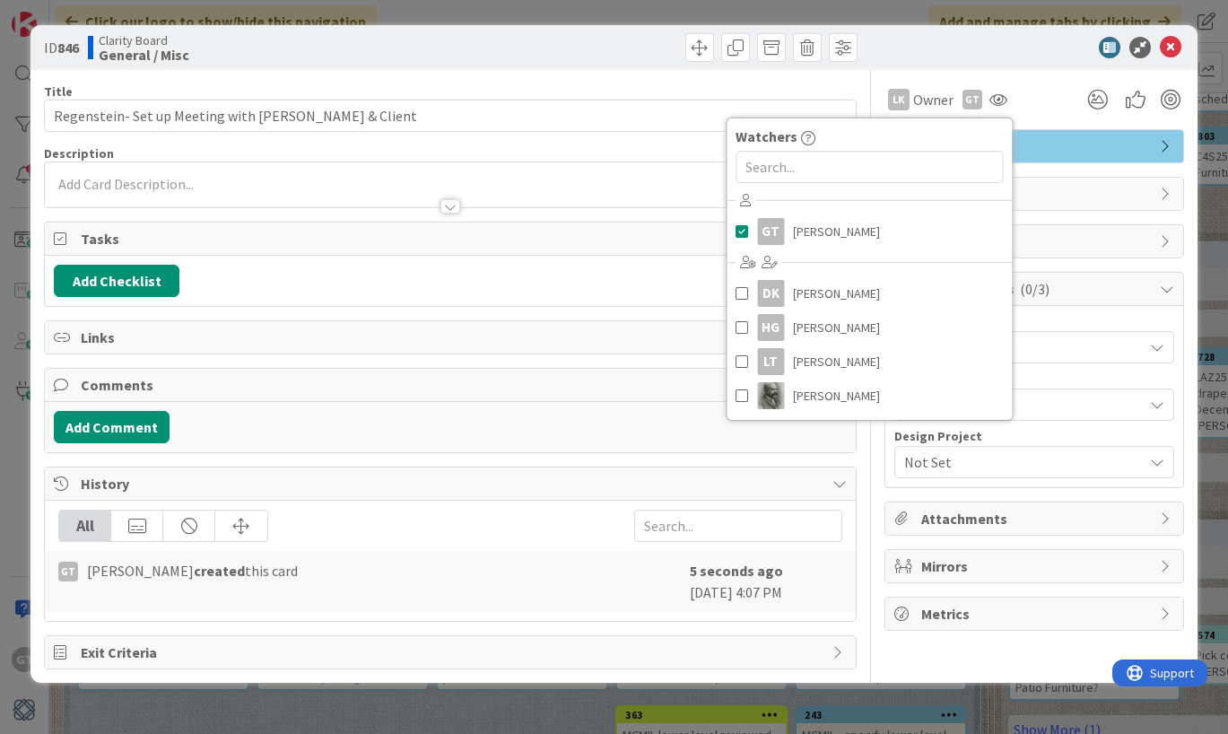
click at [1059, 112] on div "LK Owner GT Watchers GT [PERSON_NAME] DK [PERSON_NAME] [PERSON_NAME] [PERSON_NA…" at bounding box center [1034, 99] width 300 height 32
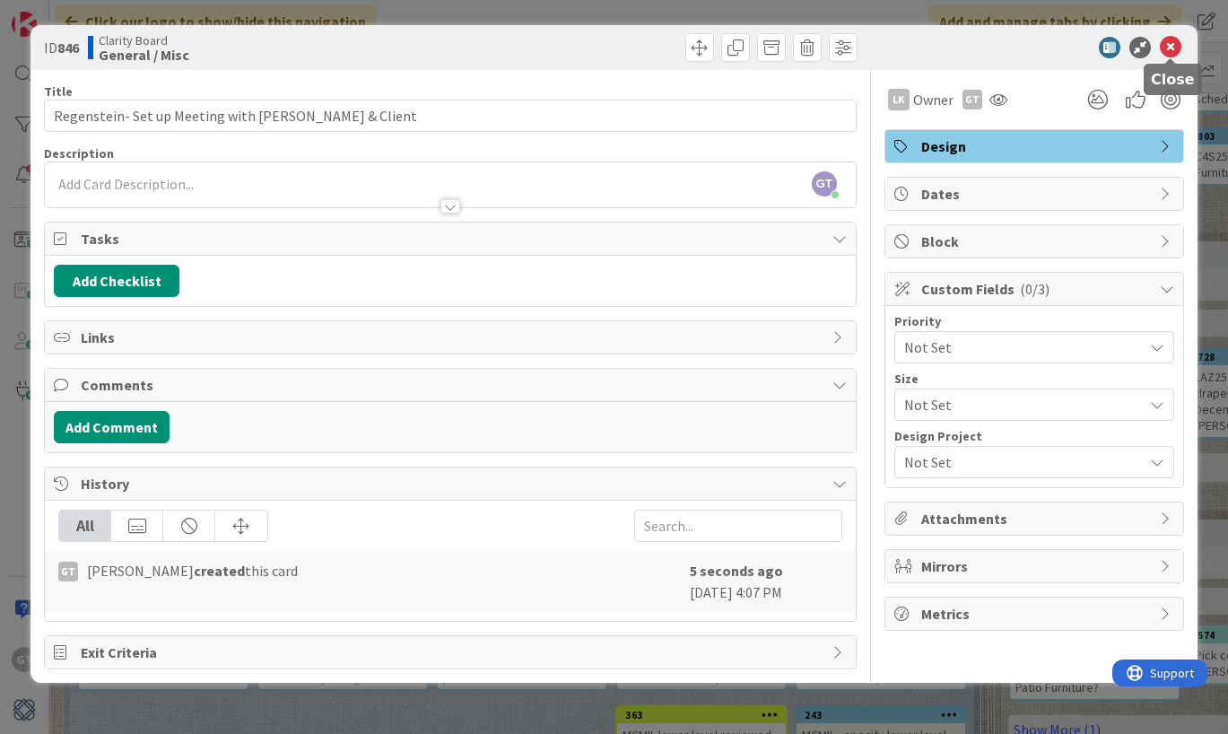
click at [1168, 52] on icon at bounding box center [1170, 48] width 22 height 22
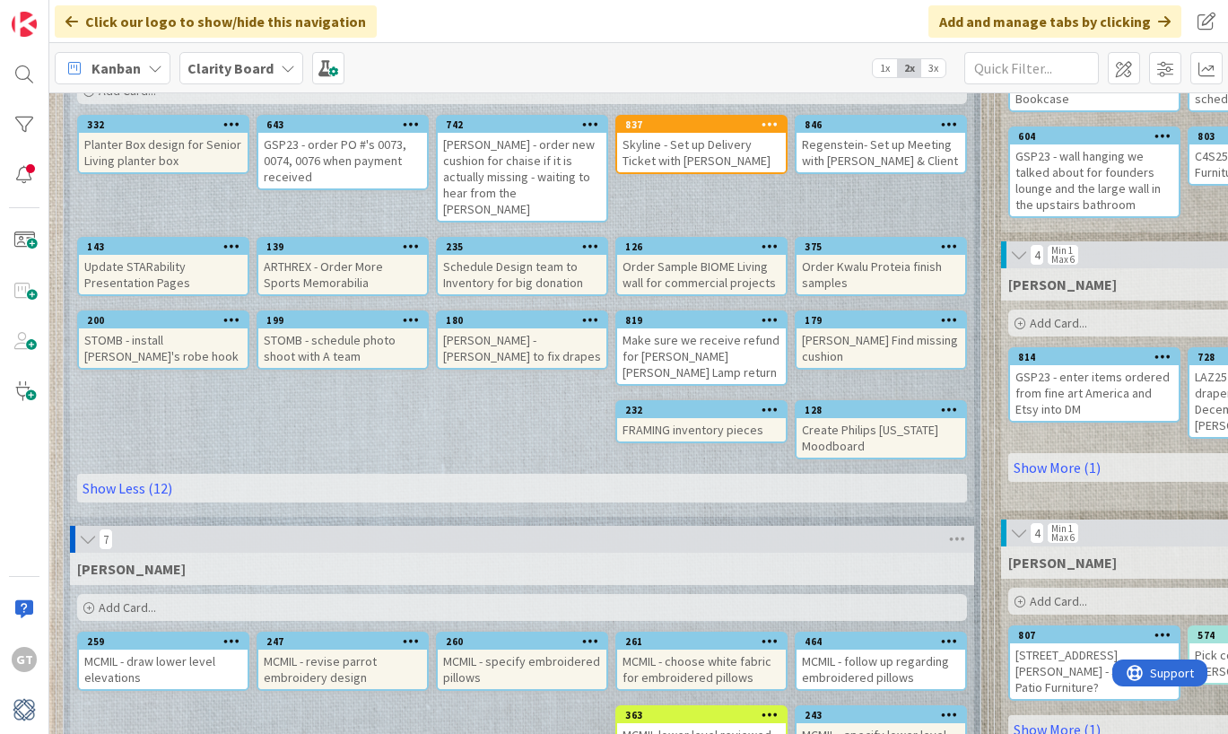
scroll to position [274, 0]
